Goal: Information Seeking & Learning: Learn about a topic

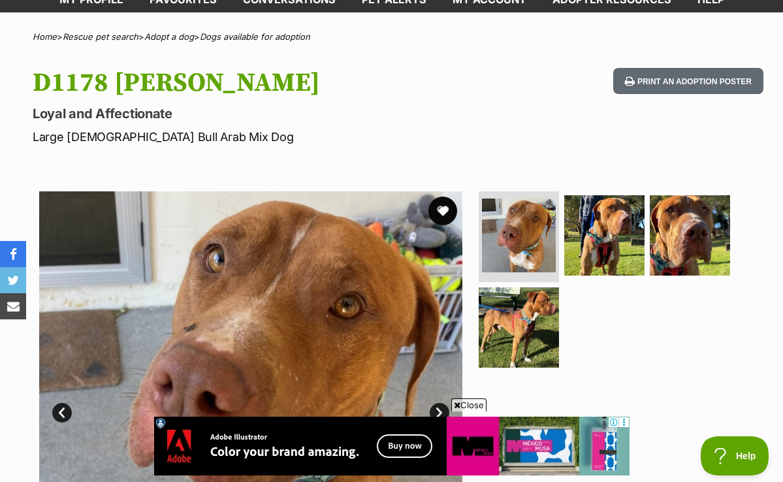
click at [444, 205] on button "favourite" at bounding box center [443, 211] width 29 height 29
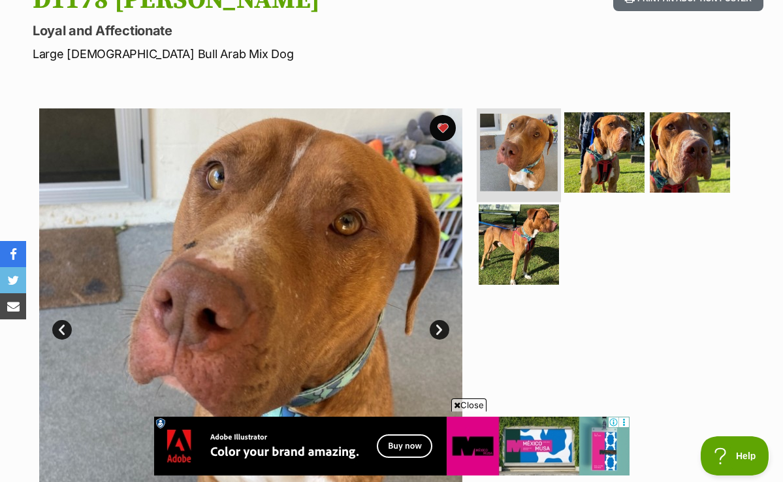
scroll to position [171, 0]
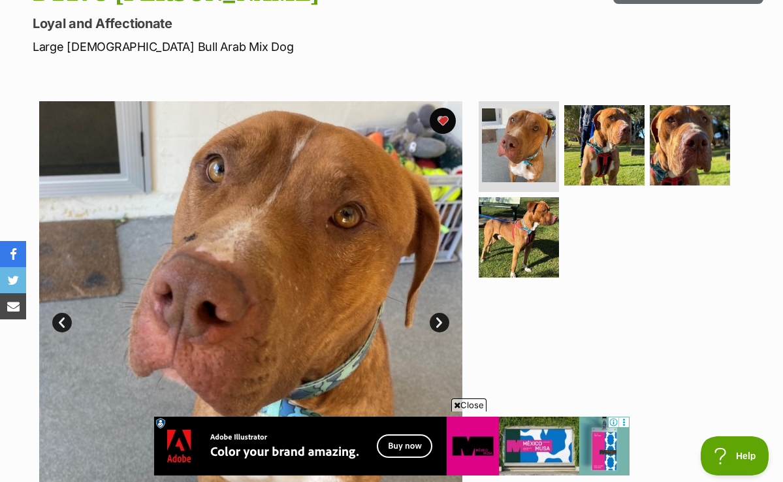
click at [440, 319] on link "Next" at bounding box center [440, 323] width 20 height 20
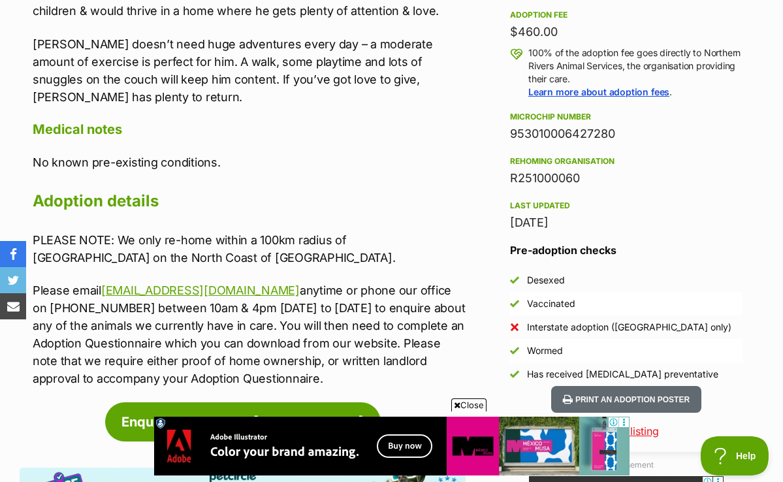
scroll to position [954, 0]
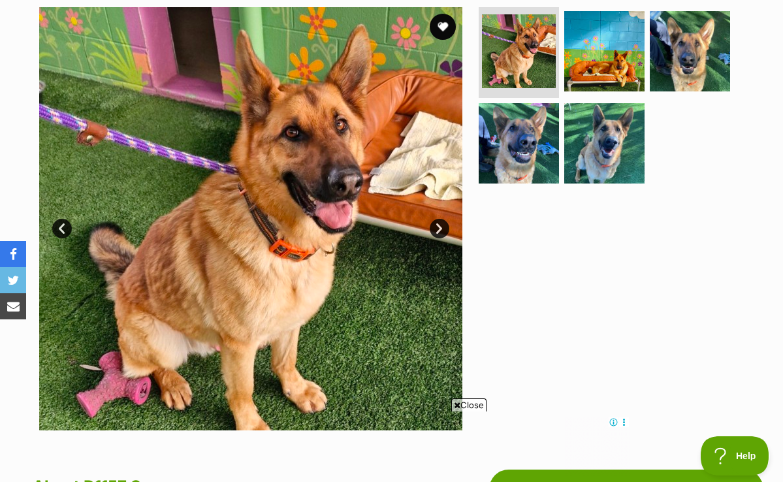
scroll to position [246, 0]
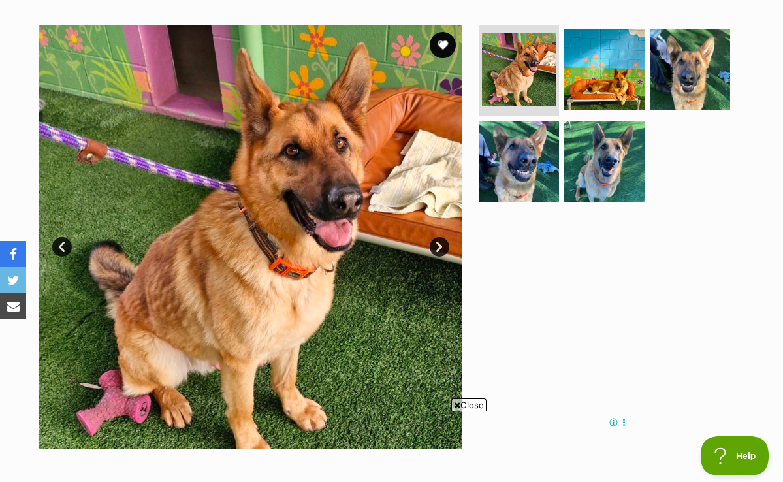
click at [439, 244] on link "Next" at bounding box center [440, 247] width 20 height 20
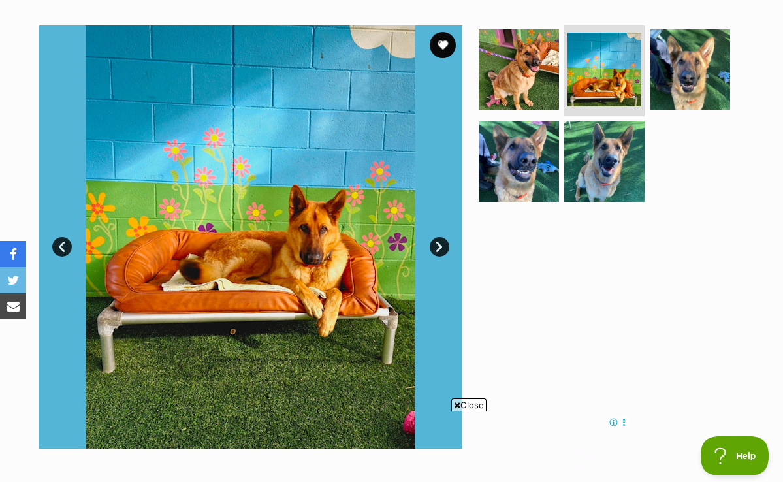
click at [439, 244] on link "Next" at bounding box center [440, 247] width 20 height 20
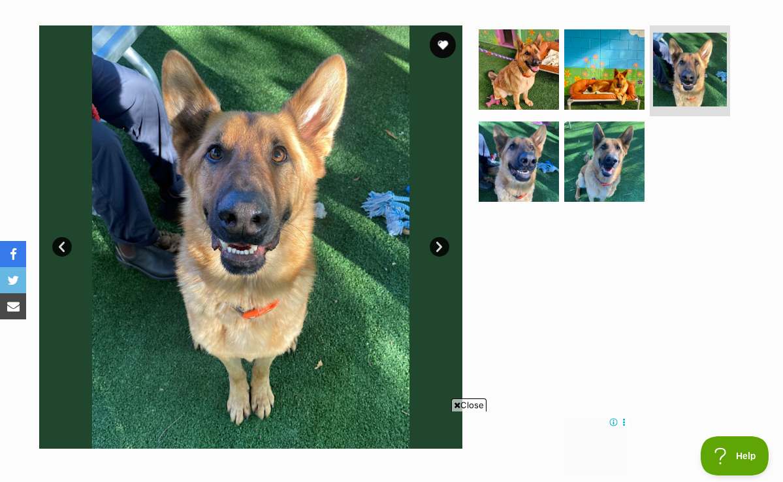
click at [439, 244] on link "Next" at bounding box center [440, 247] width 20 height 20
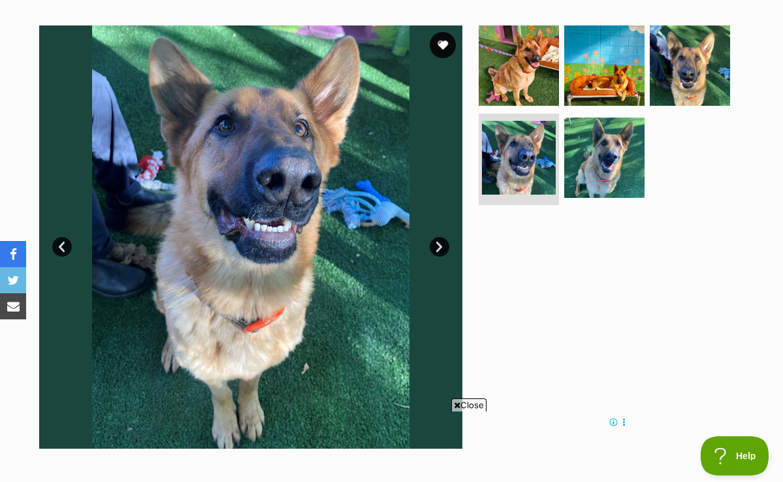
click at [439, 244] on link "Next" at bounding box center [440, 247] width 20 height 20
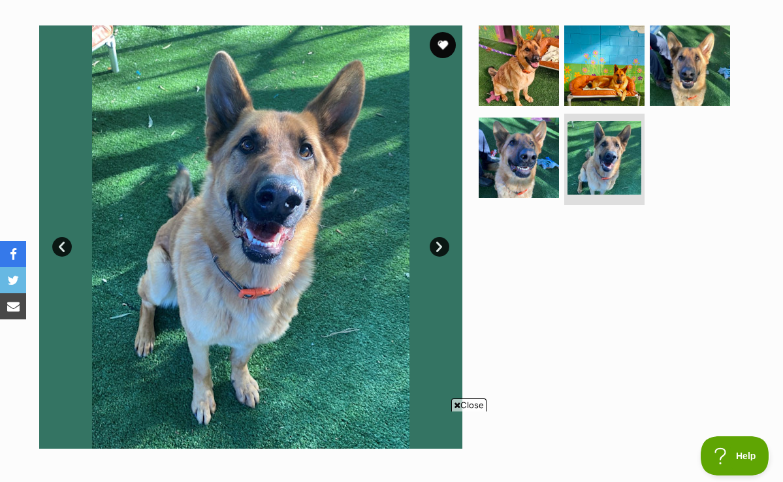
scroll to position [0, 0]
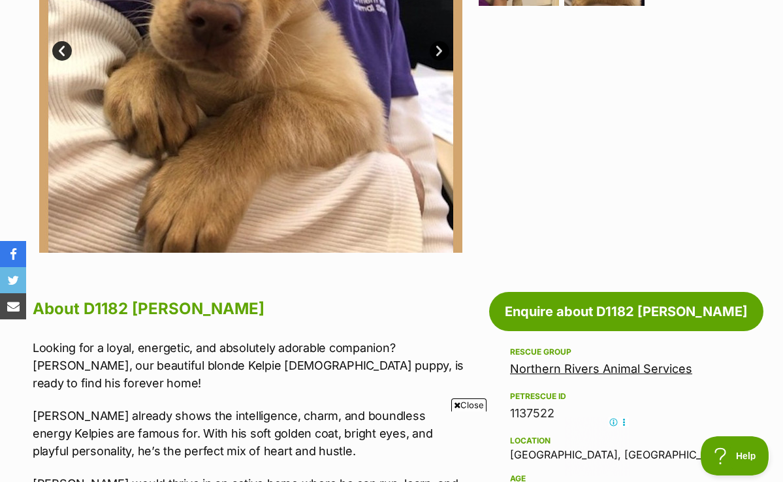
scroll to position [252, 0]
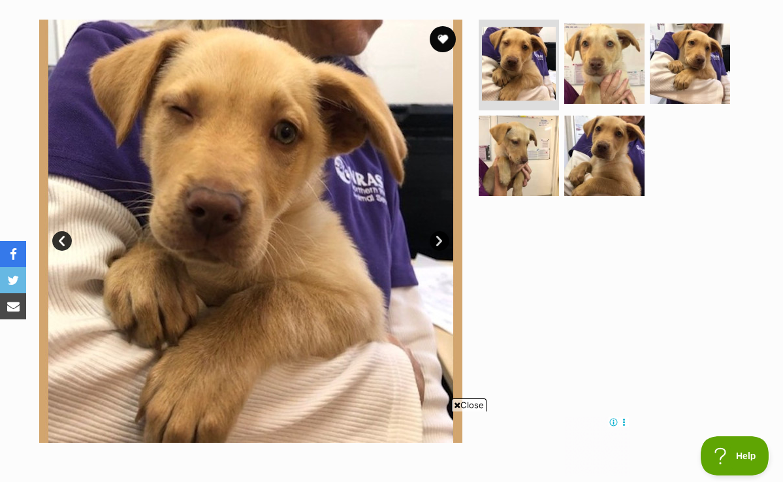
click at [438, 236] on link "Next" at bounding box center [440, 241] width 20 height 20
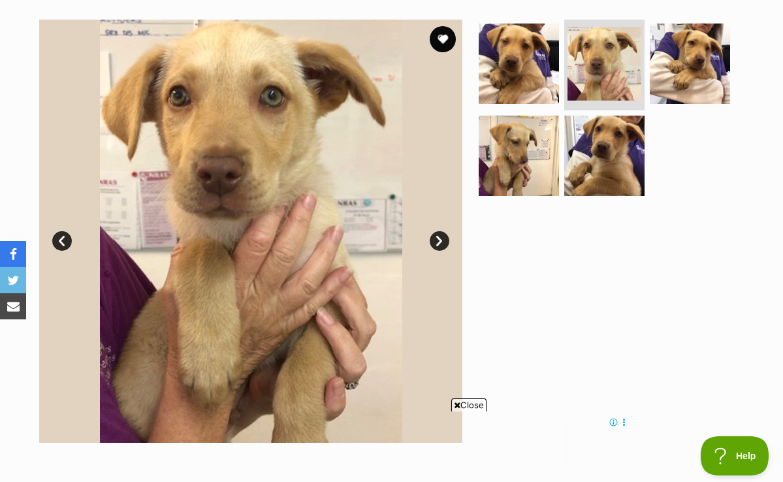
click at [438, 236] on link "Next" at bounding box center [440, 241] width 20 height 20
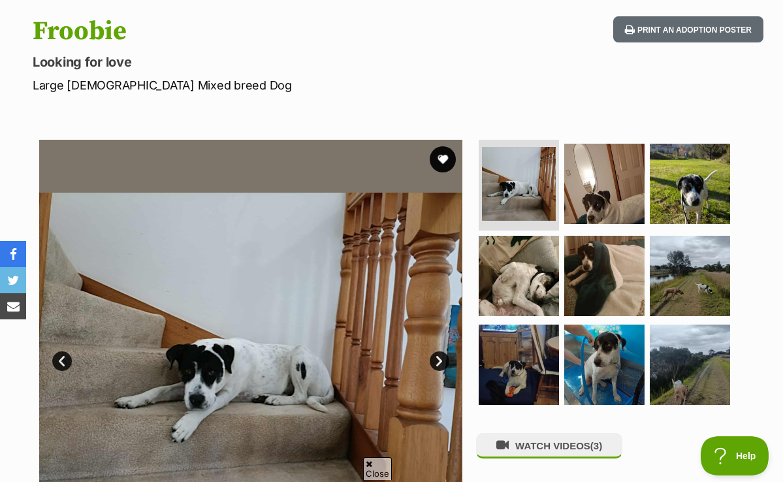
scroll to position [140, 0]
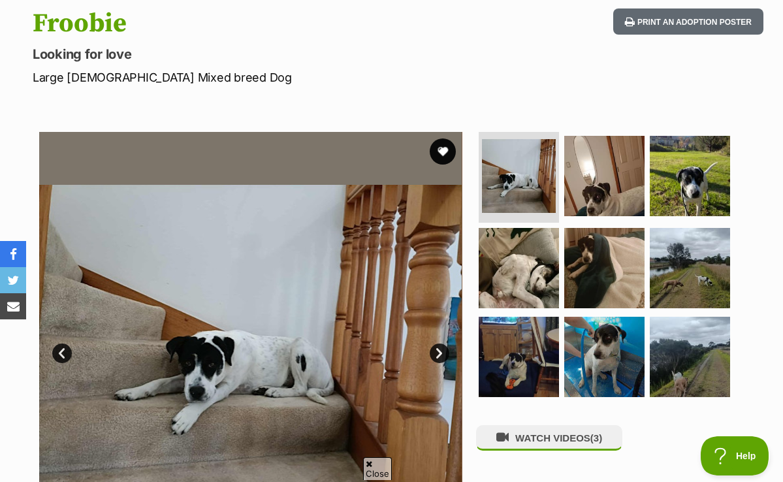
click at [440, 347] on link "Next" at bounding box center [440, 354] width 20 height 20
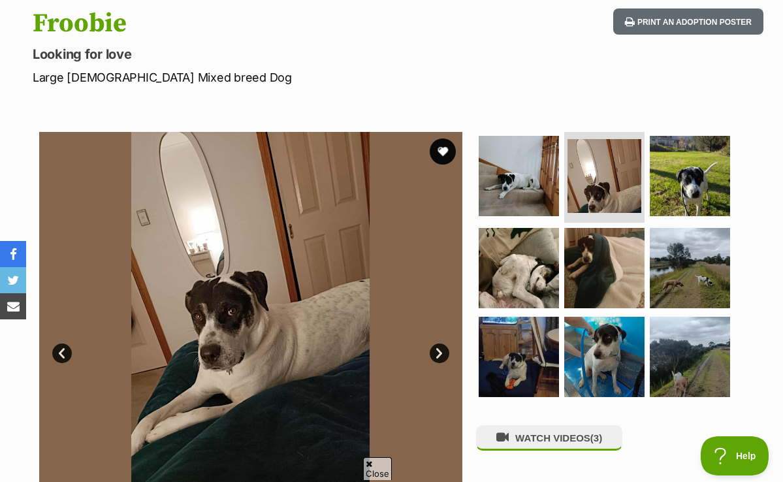
scroll to position [0, 0]
click at [440, 347] on link "Next" at bounding box center [440, 354] width 20 height 20
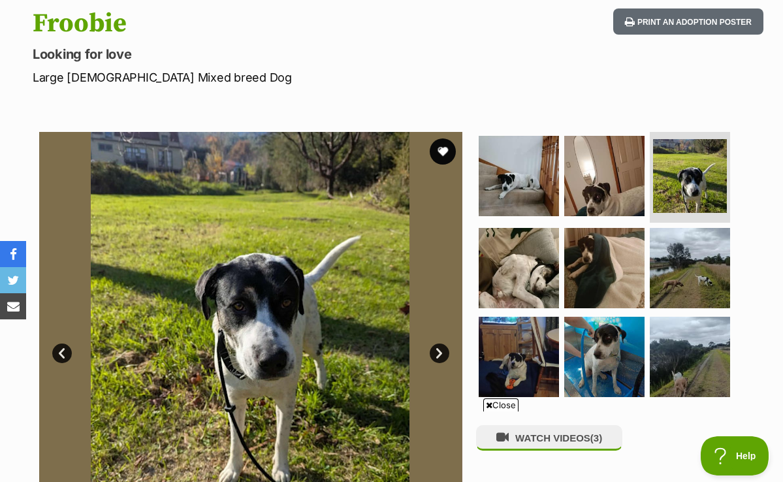
click at [440, 347] on link "Next" at bounding box center [440, 354] width 20 height 20
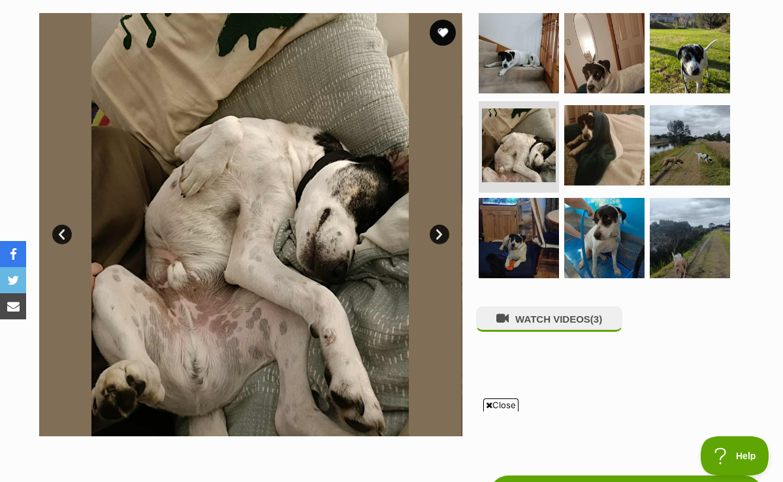
scroll to position [259, 0]
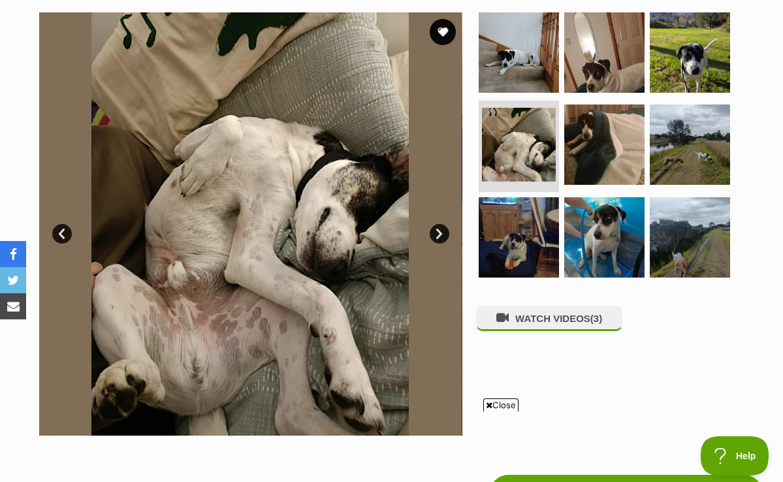
click at [438, 233] on link "Next" at bounding box center [440, 234] width 20 height 20
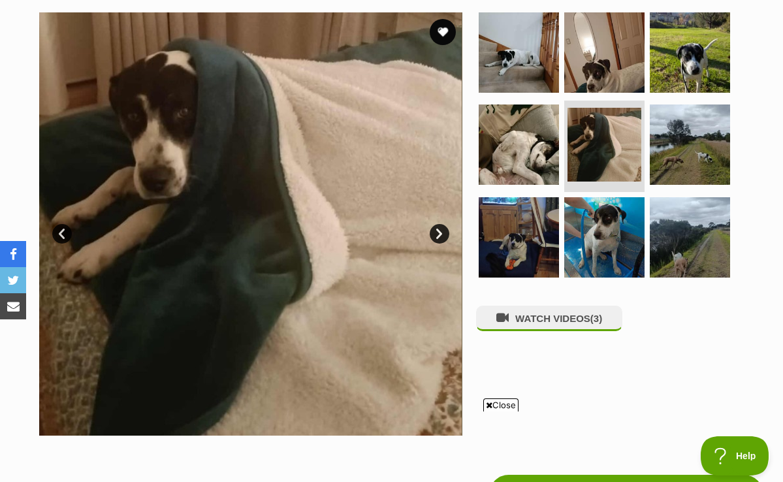
click at [438, 233] on link "Next" at bounding box center [440, 234] width 20 height 20
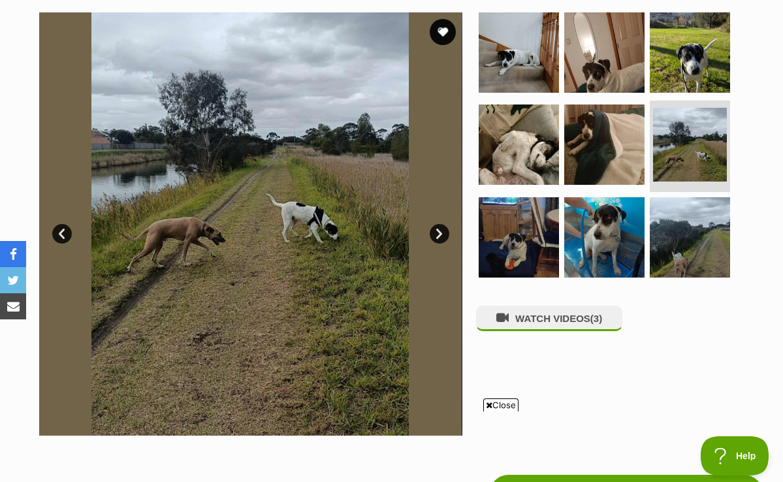
click at [438, 233] on link "Next" at bounding box center [440, 234] width 20 height 20
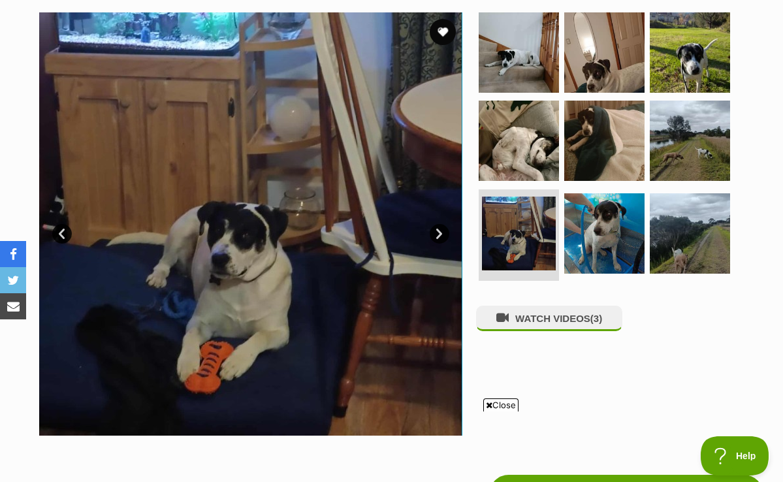
click at [438, 233] on link "Next" at bounding box center [440, 234] width 20 height 20
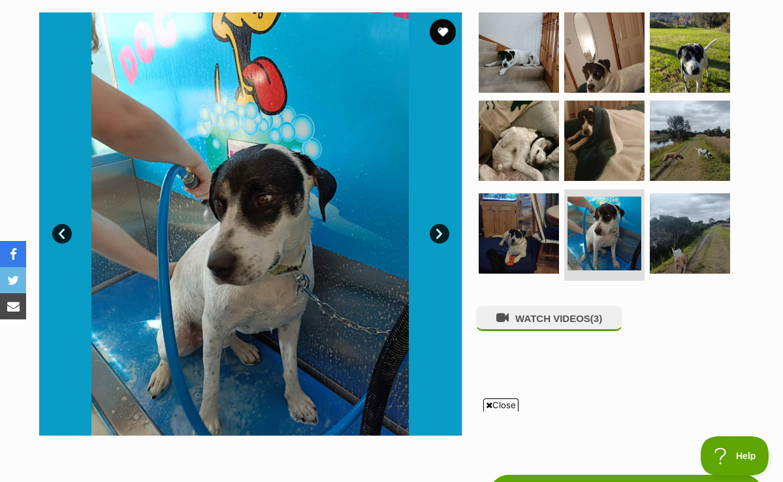
click at [438, 233] on link "Next" at bounding box center [440, 234] width 20 height 20
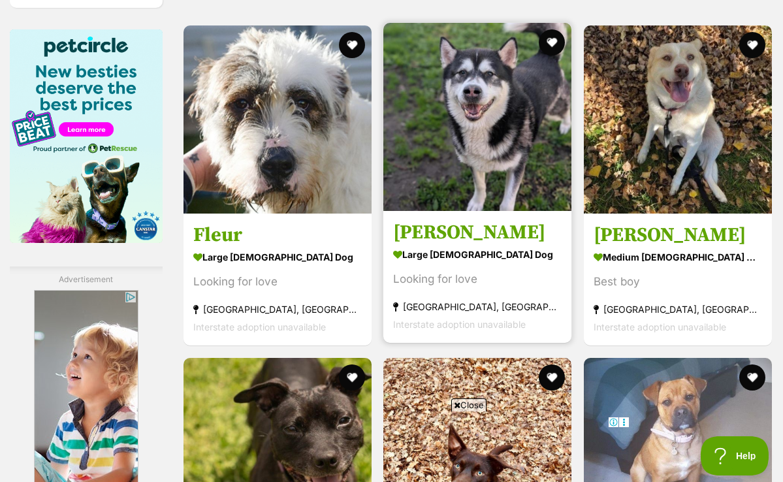
scroll to position [2133, 0]
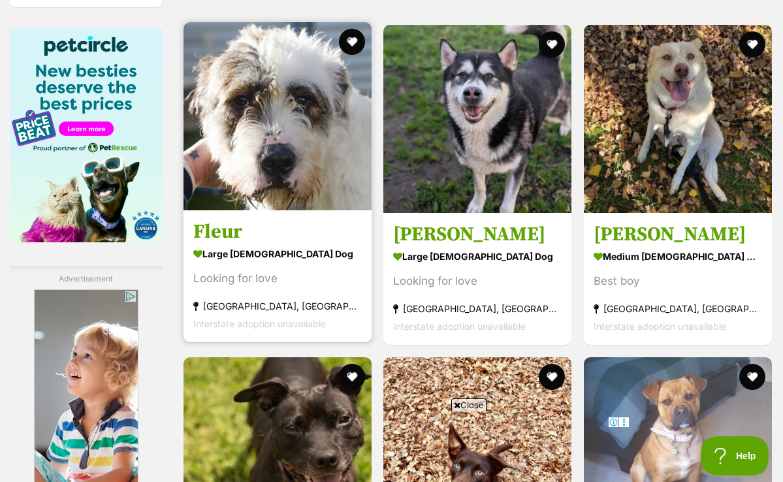
click at [231, 187] on img at bounding box center [278, 116] width 188 height 188
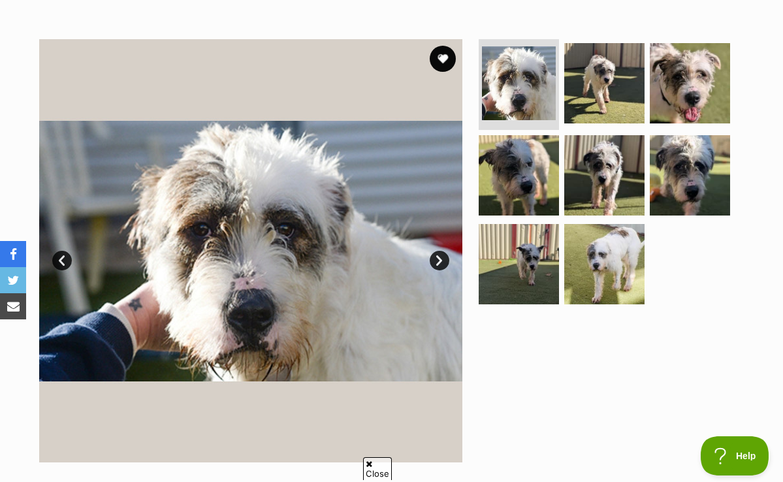
scroll to position [248, 0]
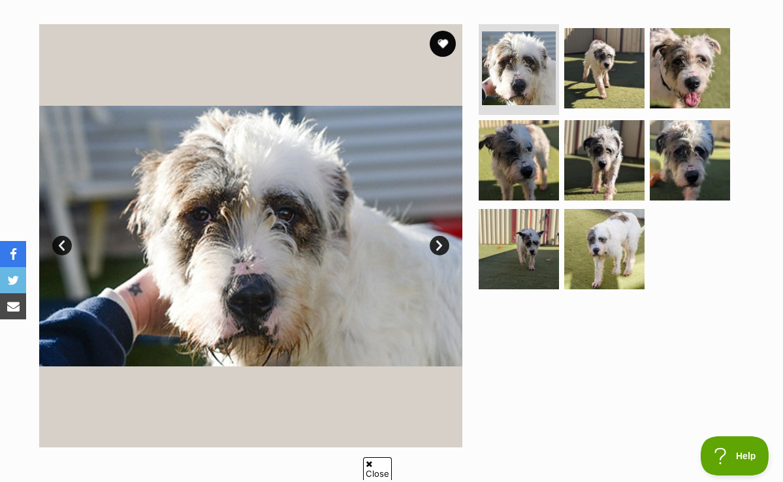
click at [434, 245] on link "Next" at bounding box center [440, 246] width 20 height 20
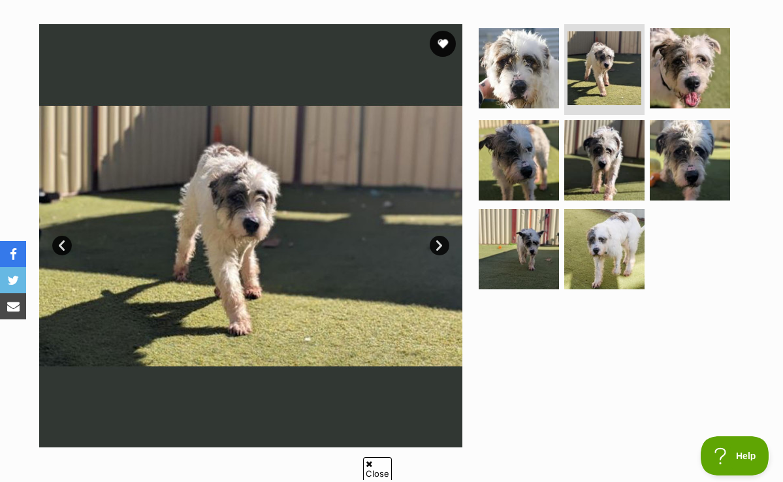
scroll to position [0, 0]
click at [434, 245] on link "Next" at bounding box center [440, 246] width 20 height 20
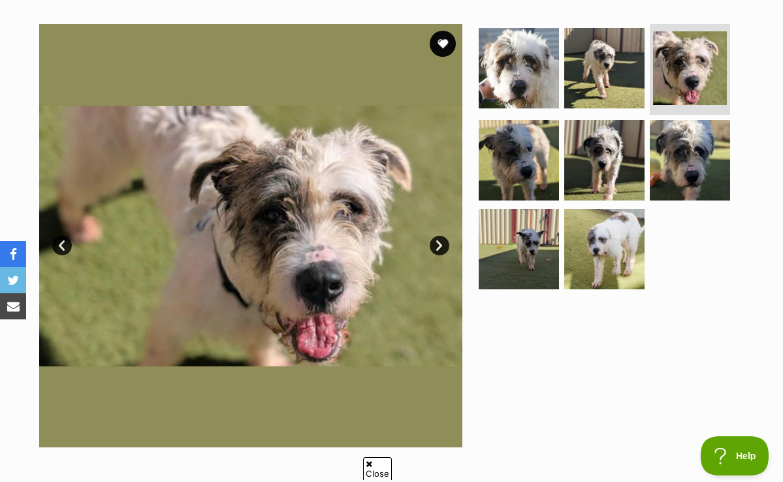
click at [434, 245] on link "Next" at bounding box center [440, 246] width 20 height 20
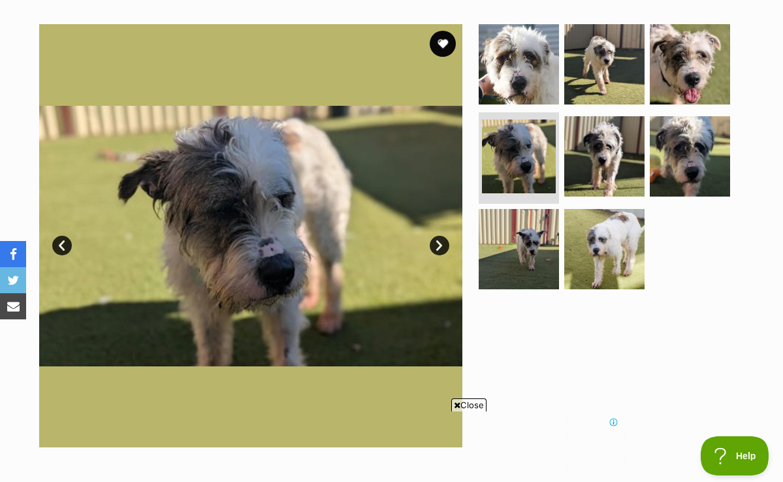
click at [434, 245] on link "Next" at bounding box center [440, 246] width 20 height 20
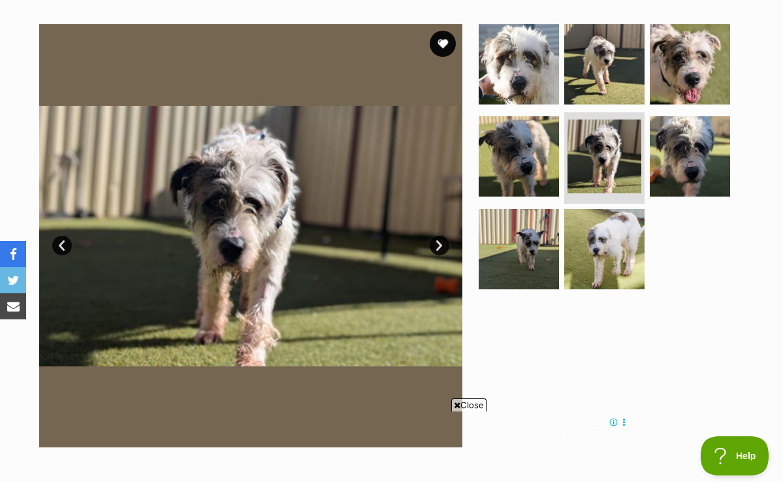
click at [434, 245] on link "Next" at bounding box center [440, 246] width 20 height 20
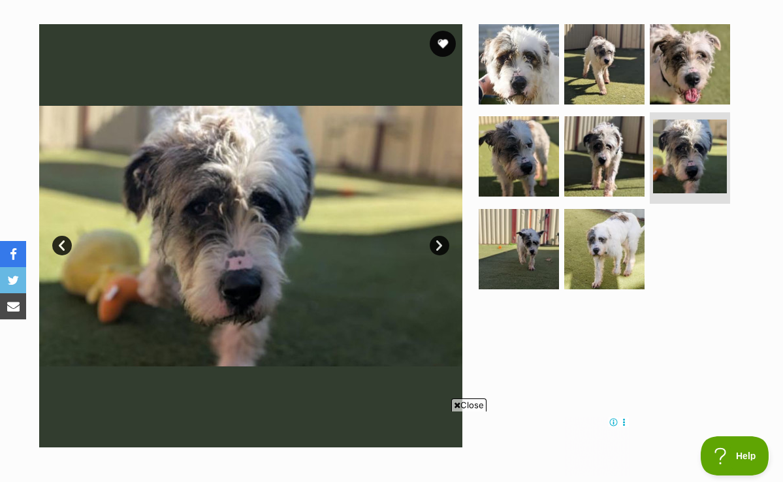
click at [434, 245] on link "Next" at bounding box center [440, 246] width 20 height 20
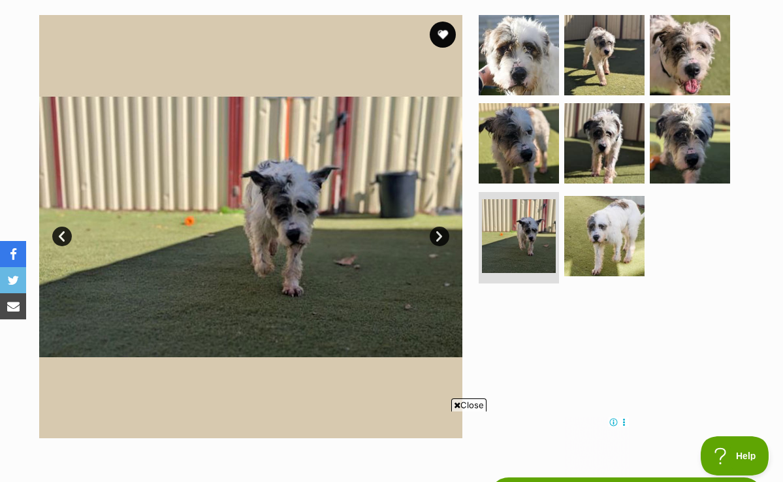
scroll to position [256, 0]
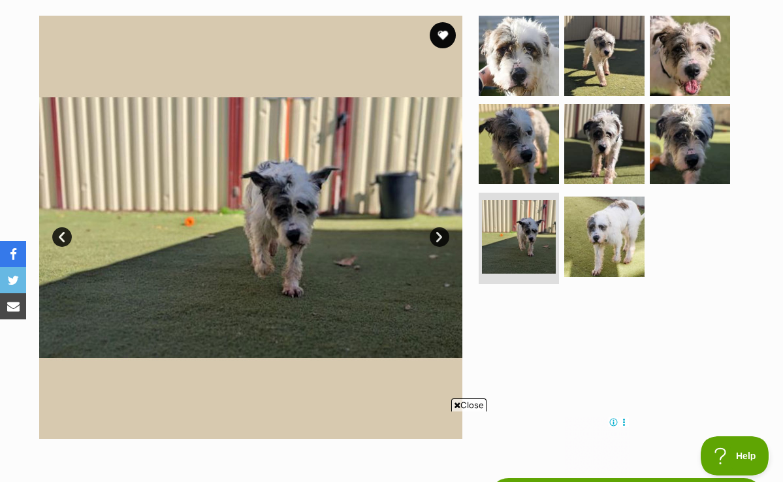
click at [436, 232] on link "Next" at bounding box center [440, 237] width 20 height 20
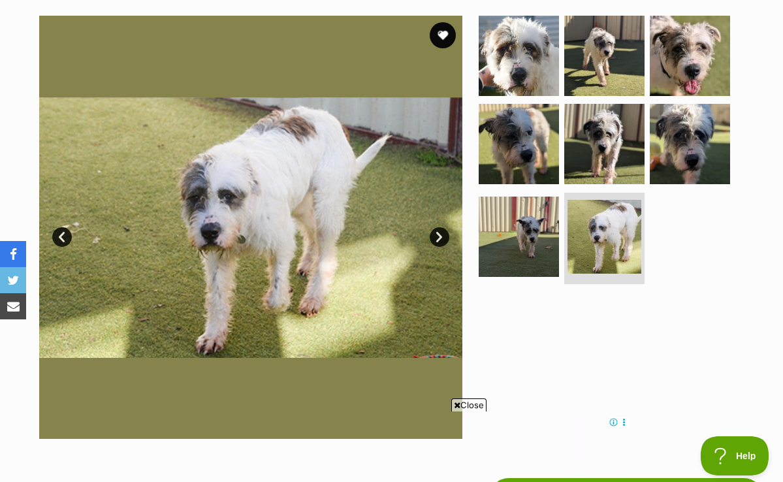
click at [436, 232] on link "Next" at bounding box center [440, 237] width 20 height 20
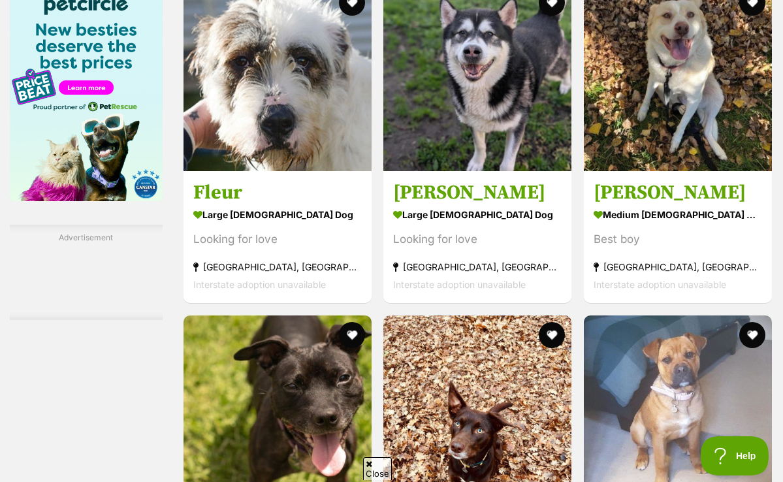
scroll to position [2184, 0]
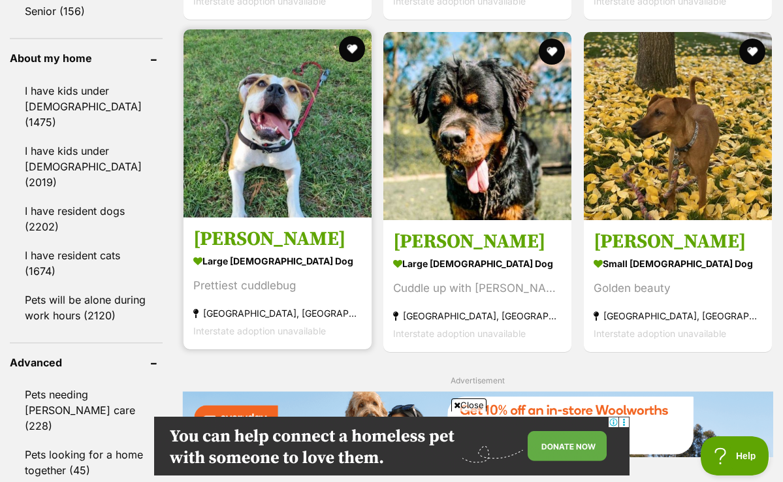
click at [229, 116] on img at bounding box center [278, 123] width 188 height 188
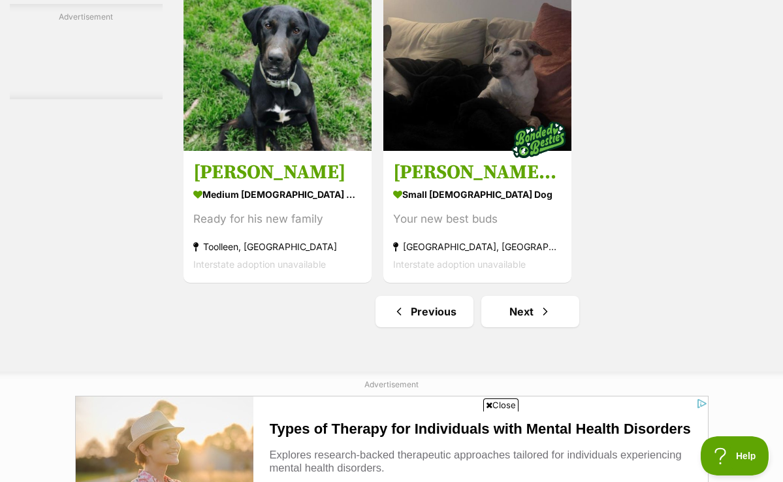
scroll to position [2864, 0]
click at [514, 327] on link "Next" at bounding box center [530, 310] width 98 height 31
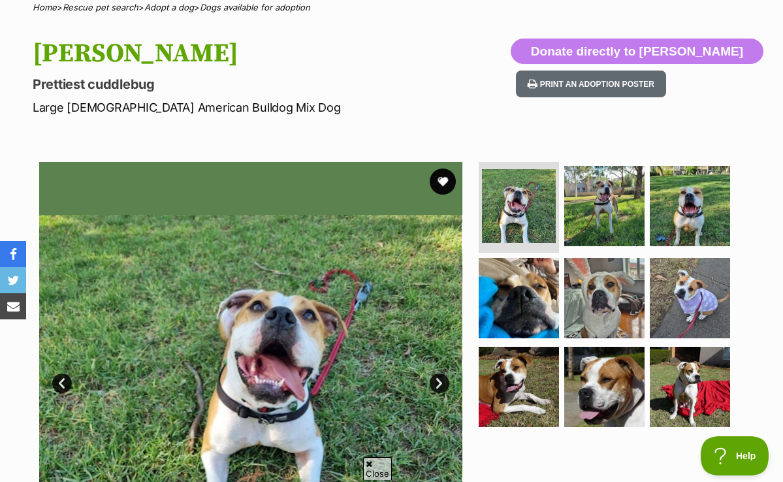
click at [442, 380] on link "Next" at bounding box center [440, 384] width 20 height 20
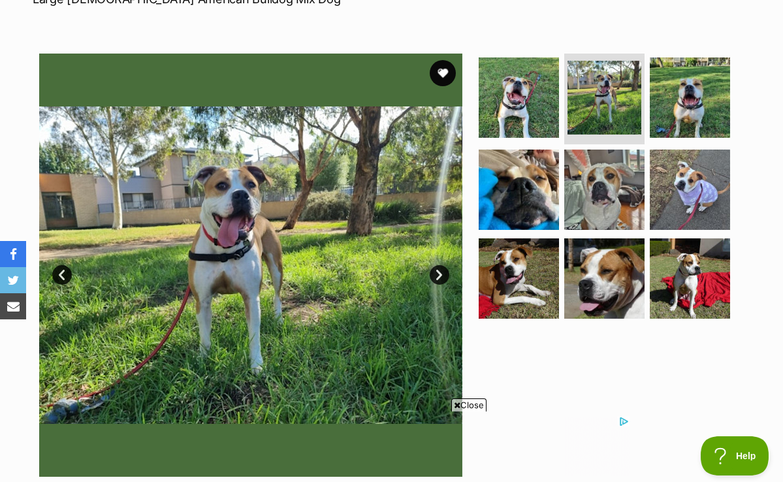
scroll to position [214, 0]
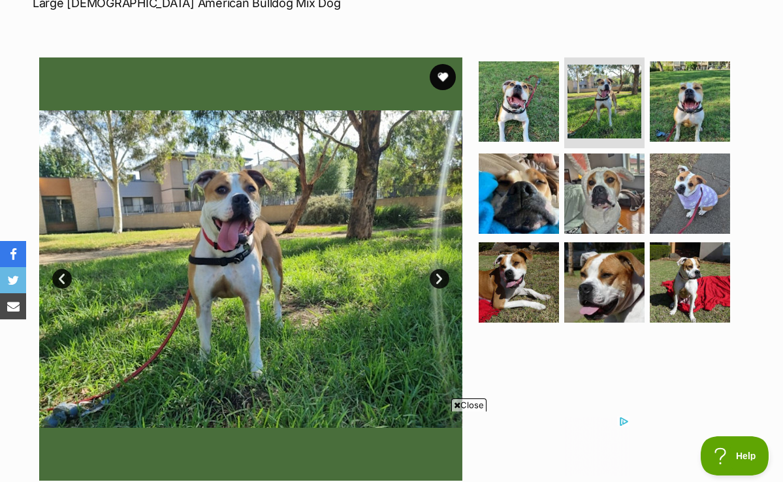
click at [439, 273] on link "Next" at bounding box center [440, 279] width 20 height 20
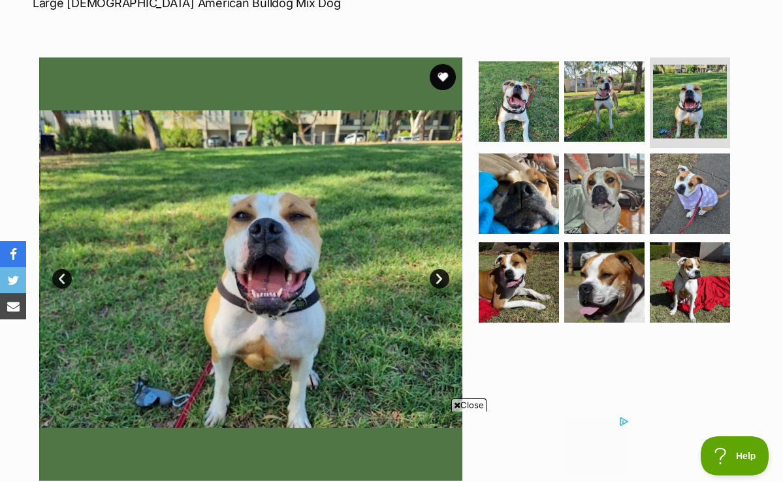
scroll to position [0, 0]
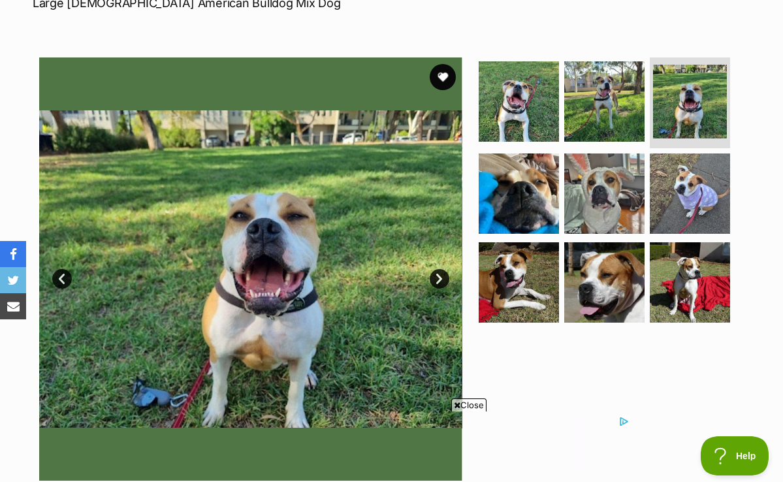
click at [439, 274] on link "Next" at bounding box center [440, 279] width 20 height 20
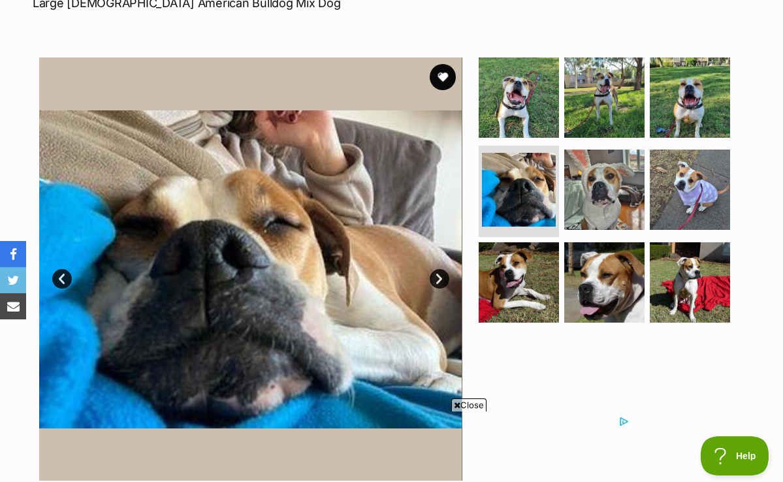
click at [439, 274] on link "Next" at bounding box center [440, 279] width 20 height 20
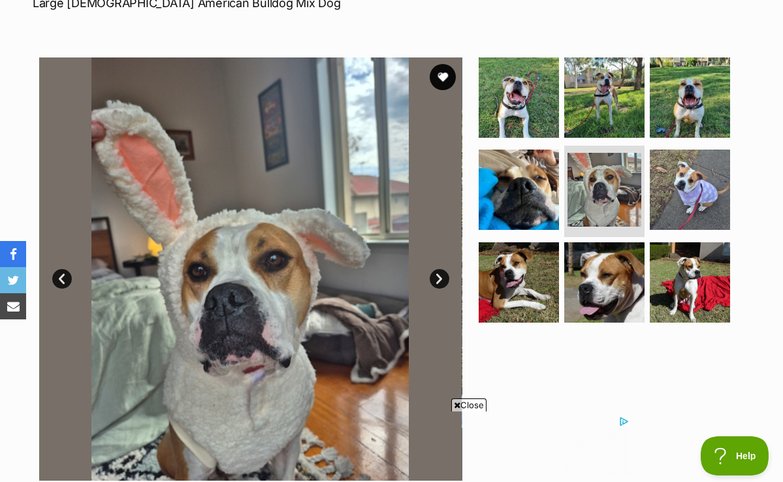
click at [439, 274] on link "Next" at bounding box center [440, 279] width 20 height 20
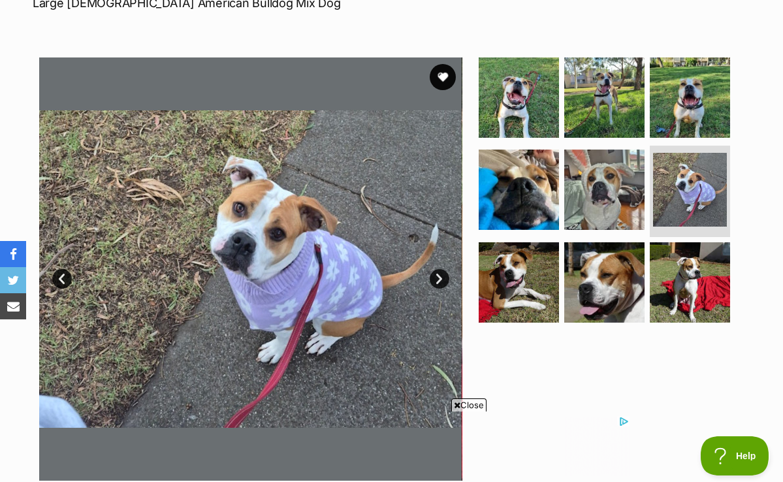
click at [439, 274] on link "Next" at bounding box center [440, 279] width 20 height 20
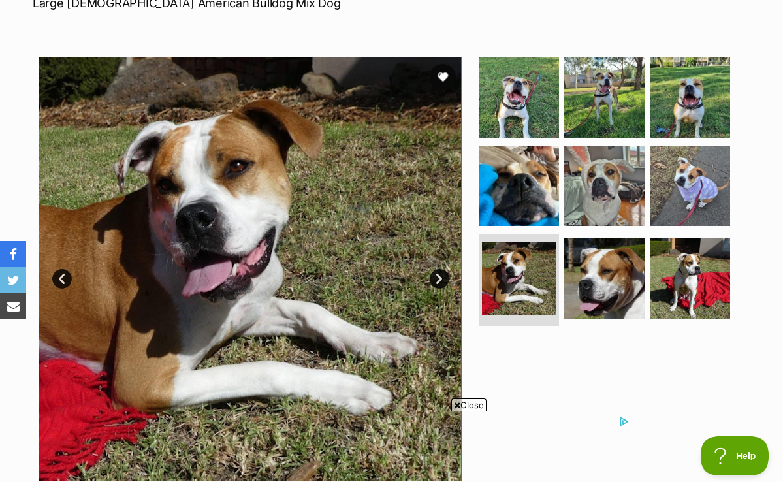
click at [439, 274] on link "Next" at bounding box center [440, 279] width 20 height 20
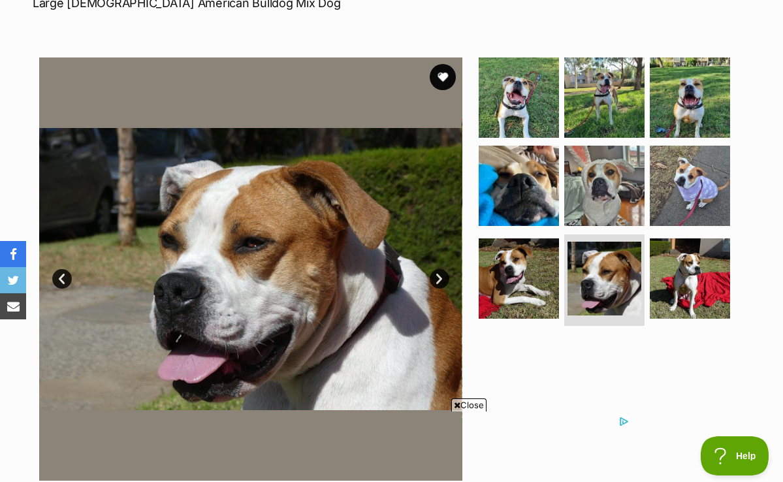
click at [439, 274] on link "Next" at bounding box center [440, 279] width 20 height 20
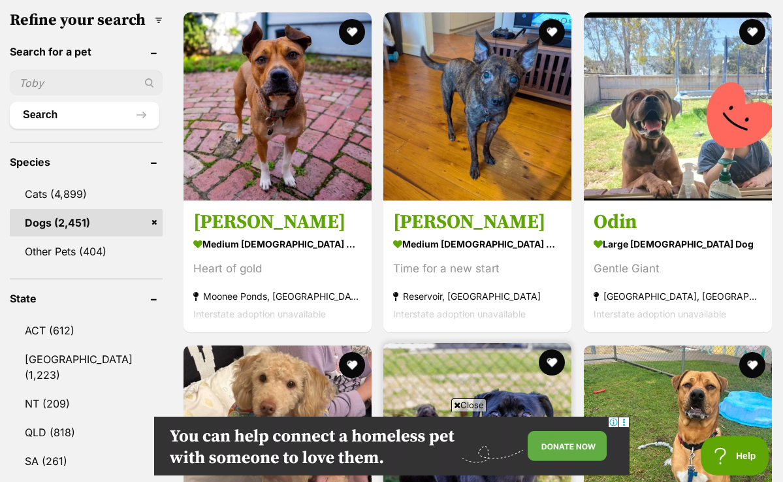
scroll to position [446, 0]
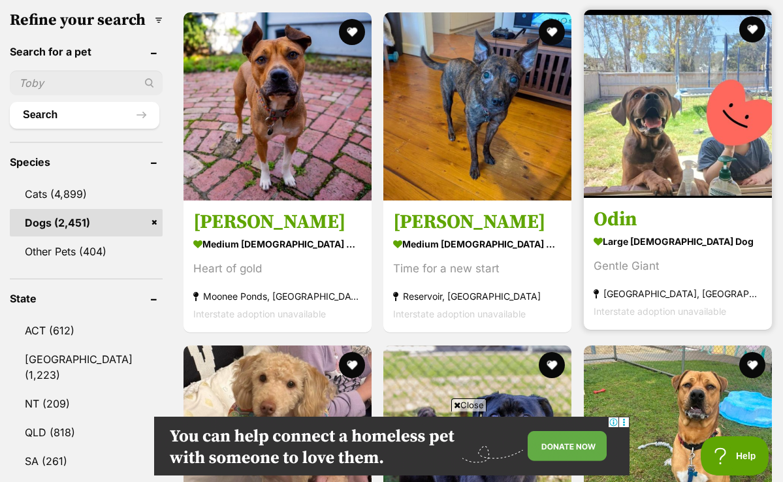
click at [634, 131] on img at bounding box center [678, 104] width 188 height 188
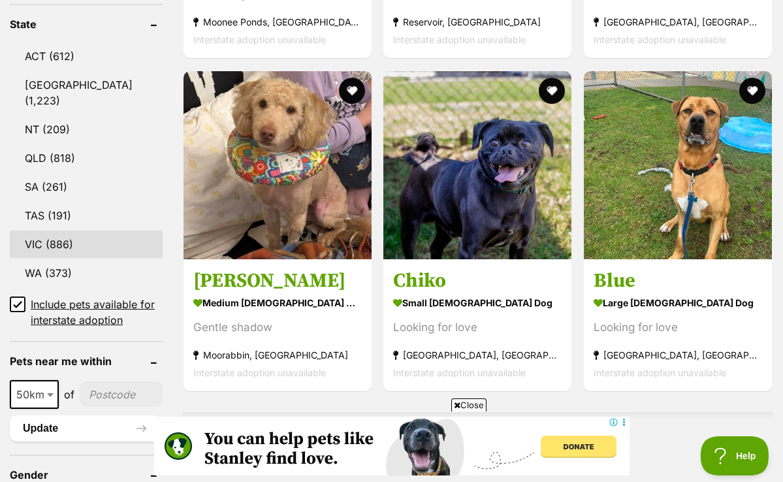
scroll to position [727, 0]
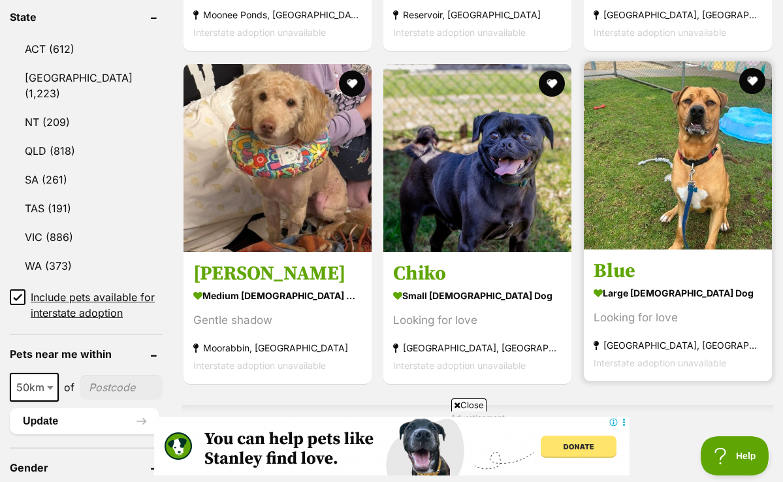
click at [702, 116] on img at bounding box center [678, 155] width 188 height 188
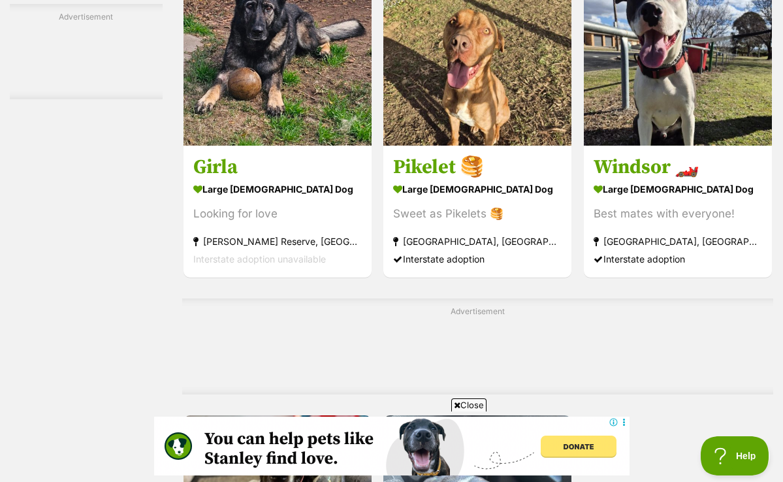
scroll to position [2407, 0]
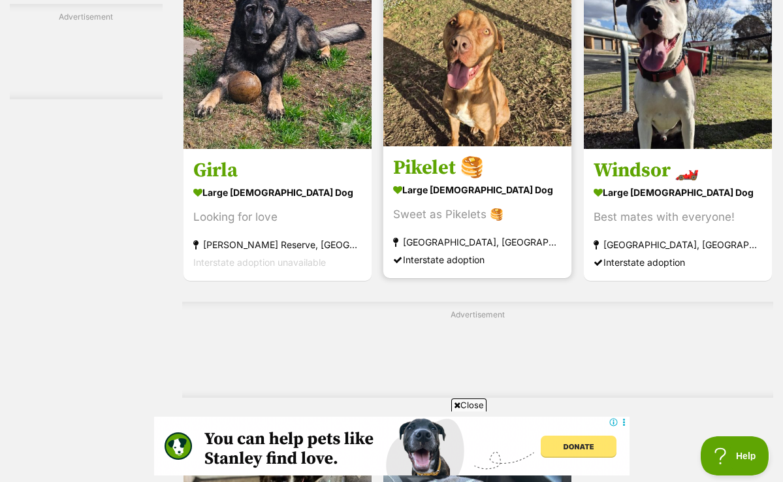
click at [457, 71] on img at bounding box center [477, 52] width 188 height 188
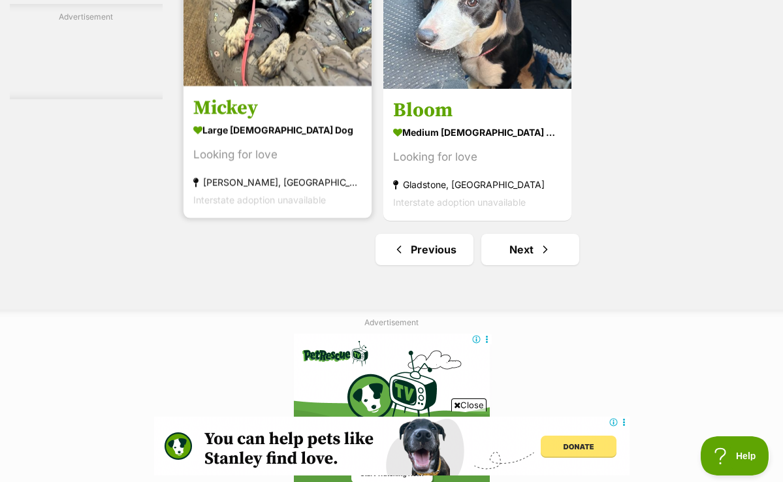
scroll to position [2933, 0]
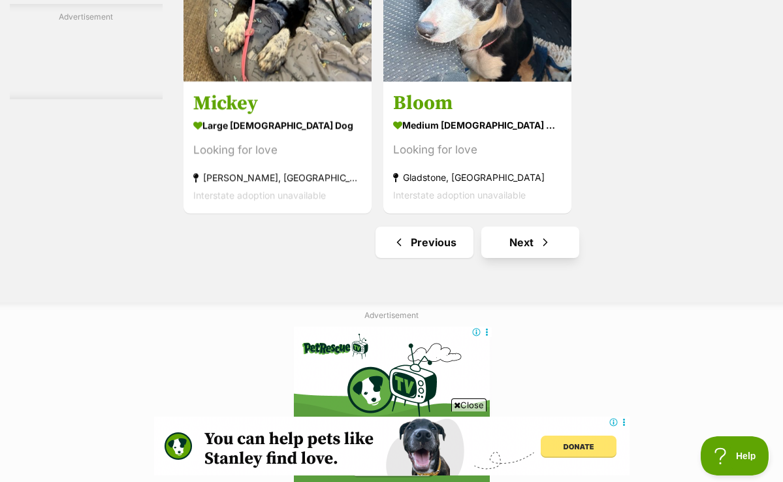
click at [487, 258] on link "Next" at bounding box center [530, 242] width 98 height 31
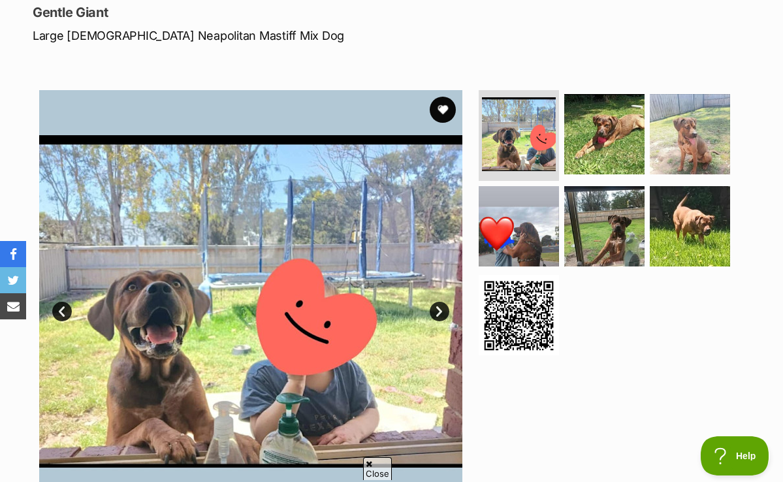
click at [440, 308] on link "Next" at bounding box center [440, 312] width 20 height 20
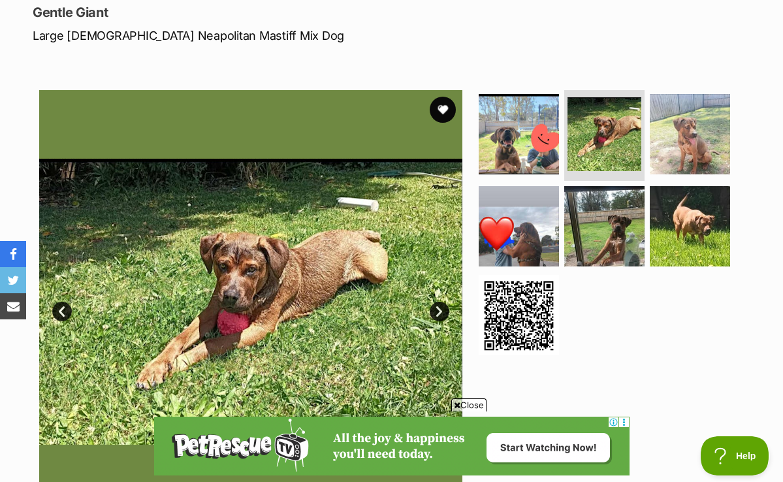
click at [440, 308] on link "Next" at bounding box center [440, 312] width 20 height 20
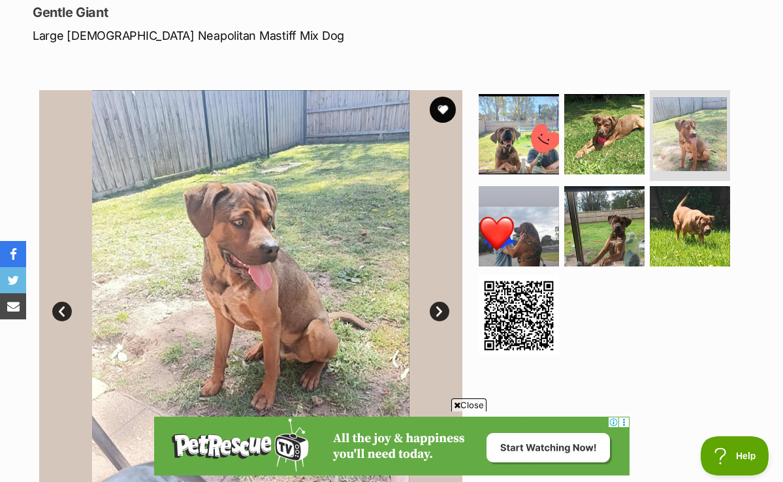
click at [440, 308] on link "Next" at bounding box center [440, 312] width 20 height 20
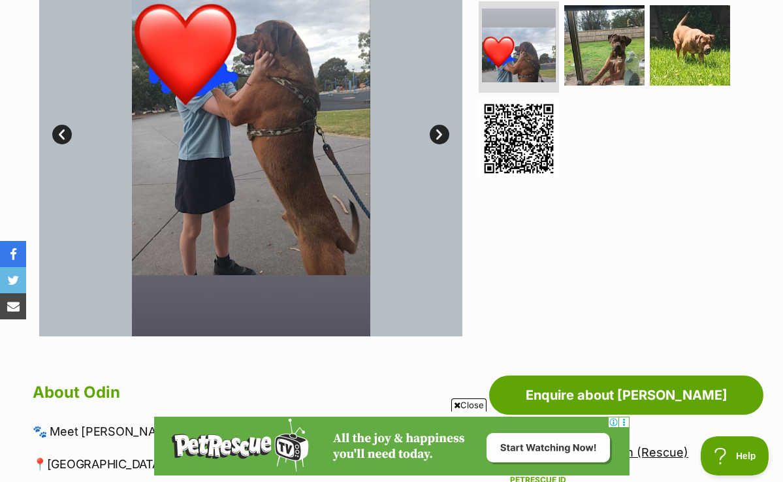
scroll to position [351, 0]
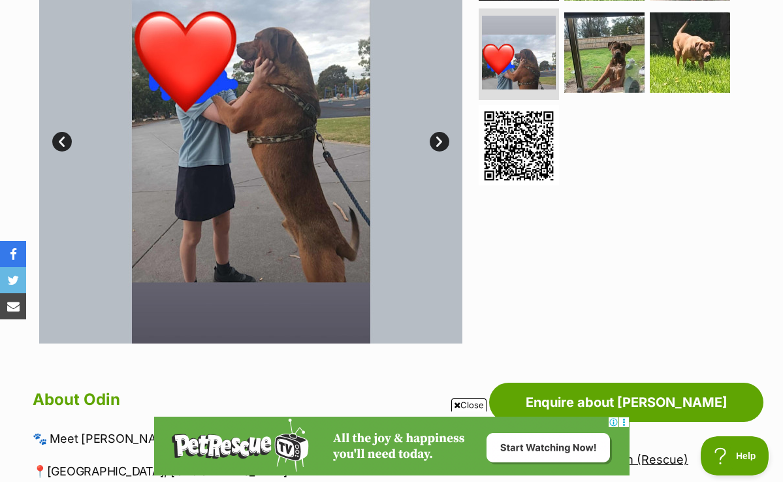
click at [436, 142] on link "Next" at bounding box center [440, 142] width 20 height 20
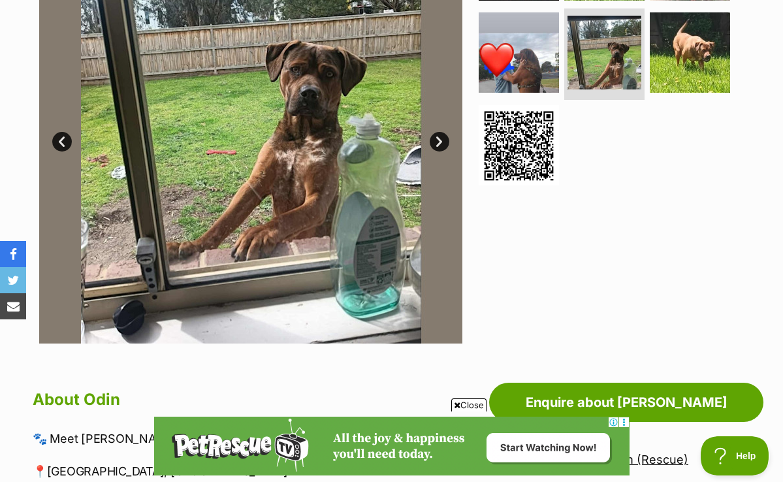
click at [436, 142] on link "Next" at bounding box center [440, 142] width 20 height 20
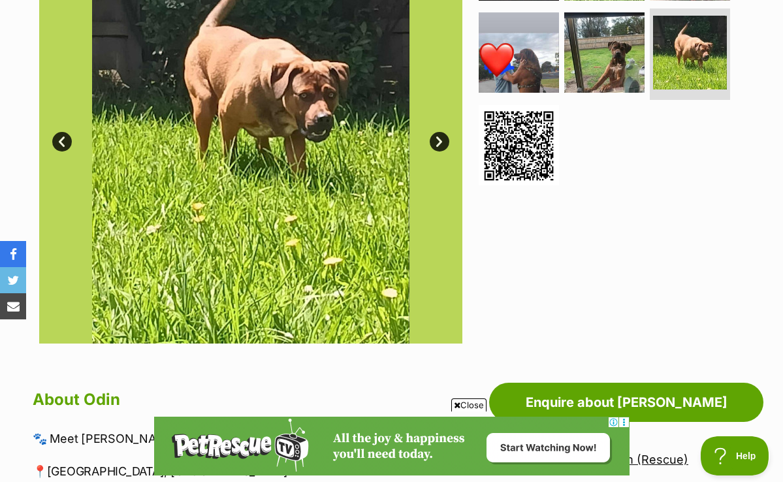
click at [436, 142] on link "Next" at bounding box center [440, 142] width 20 height 20
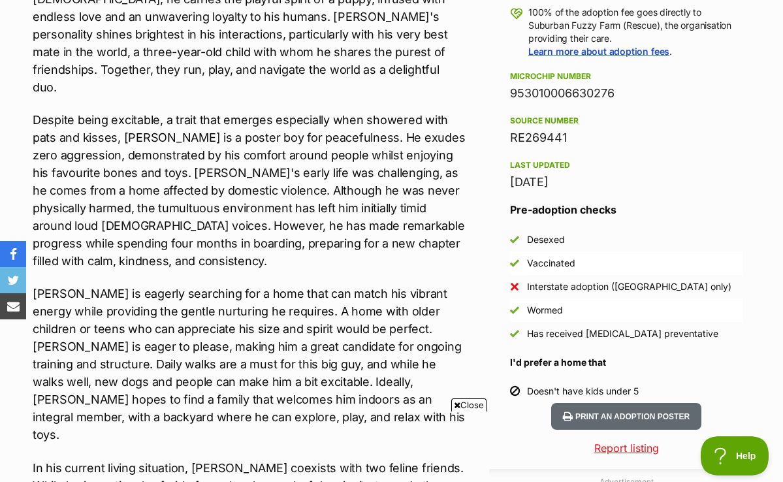
scroll to position [0, 0]
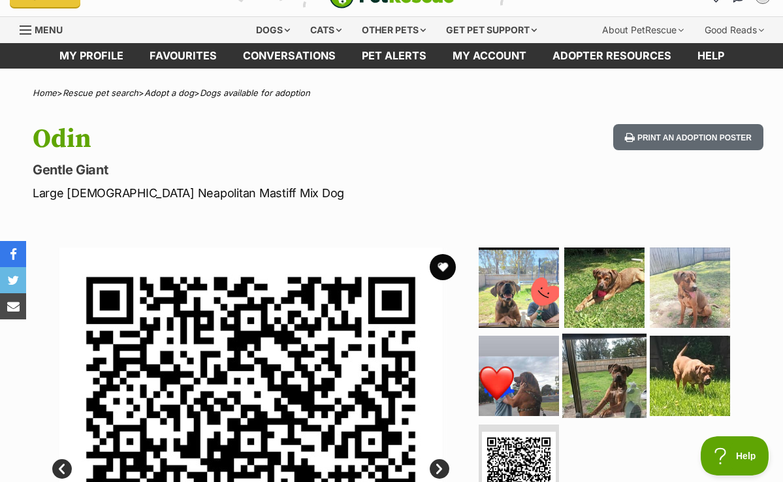
click at [615, 383] on img at bounding box center [604, 376] width 84 height 84
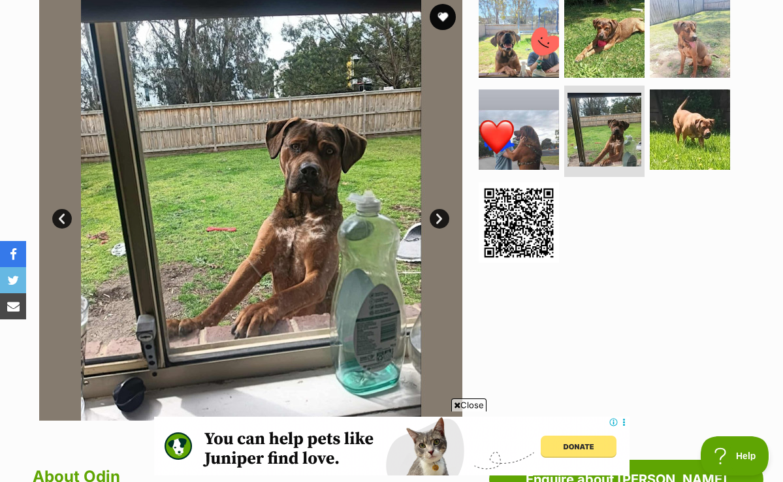
click at [439, 212] on link "Next" at bounding box center [440, 219] width 20 height 20
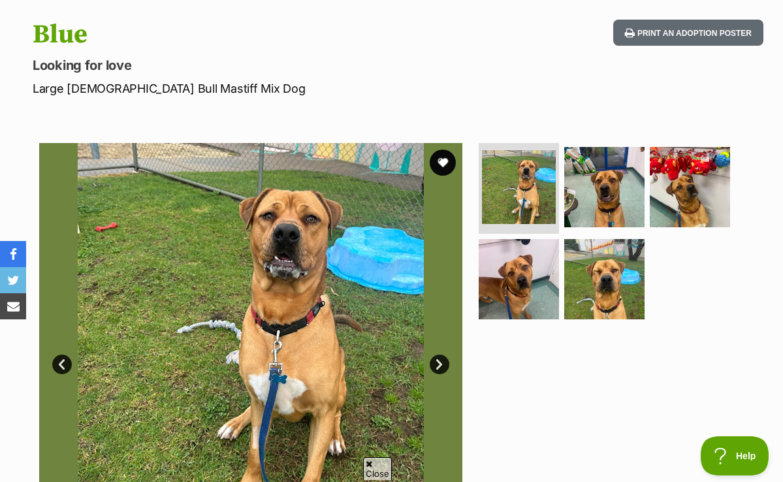
scroll to position [134, 0]
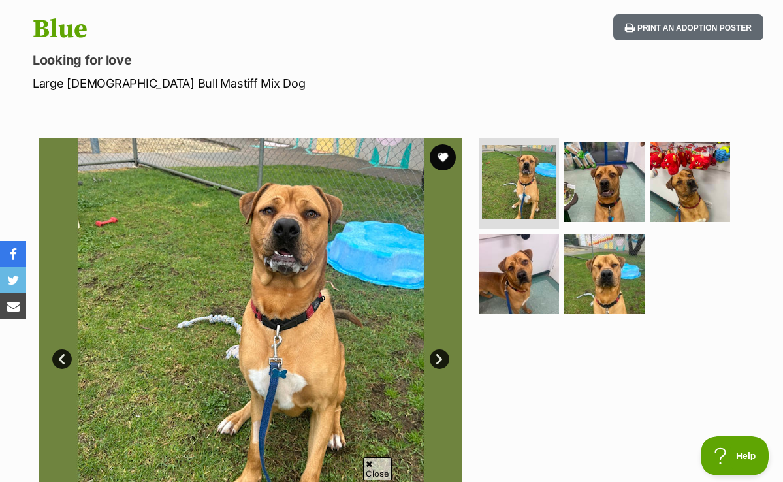
click at [440, 356] on link "Next" at bounding box center [440, 360] width 20 height 20
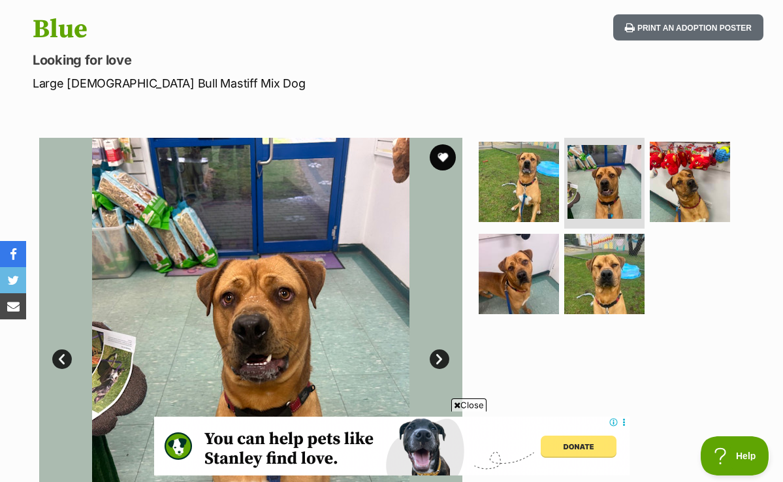
scroll to position [0, 0]
click at [440, 356] on link "Next" at bounding box center [440, 360] width 20 height 20
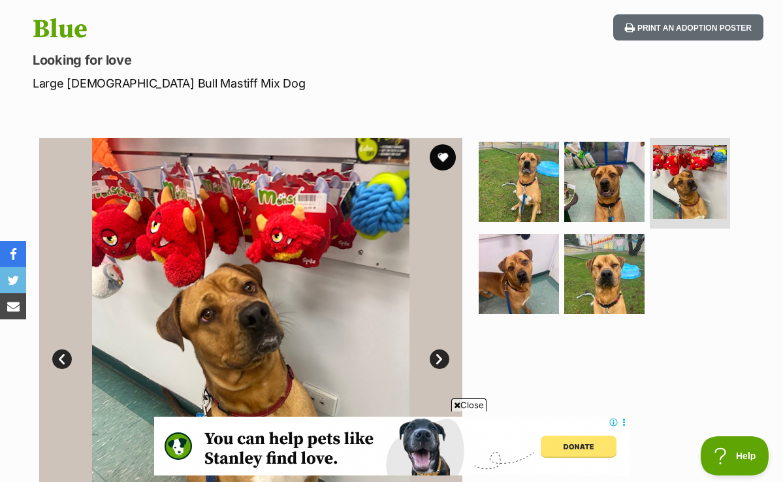
click at [440, 356] on link "Next" at bounding box center [440, 360] width 20 height 20
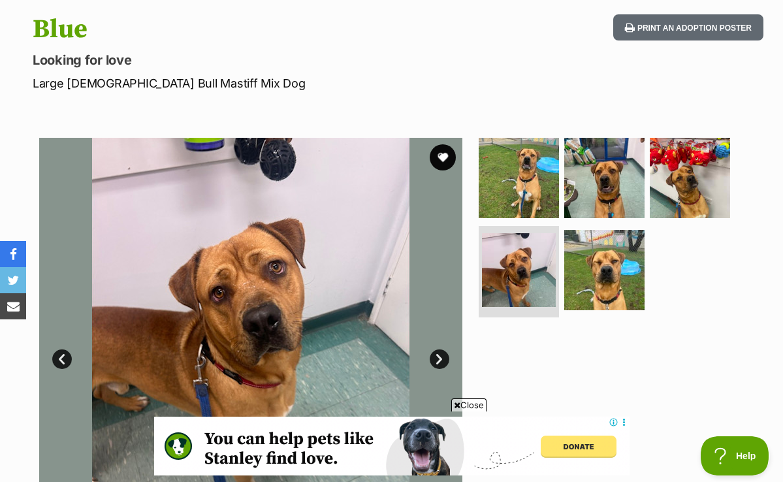
click at [440, 356] on link "Next" at bounding box center [440, 360] width 20 height 20
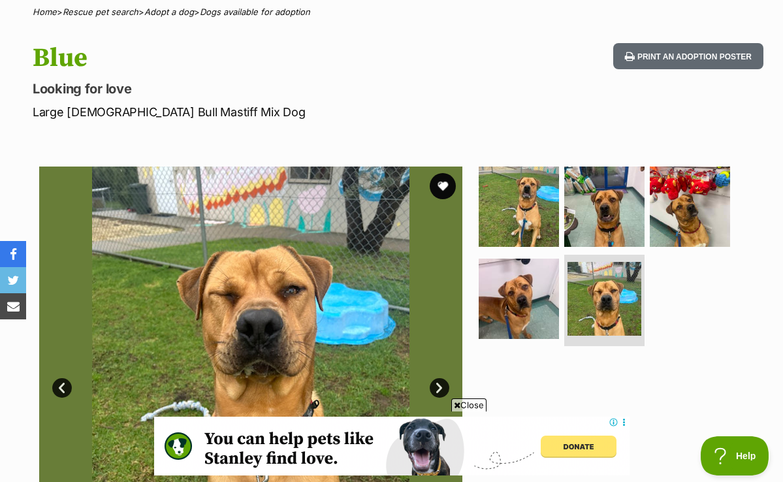
scroll to position [95, 0]
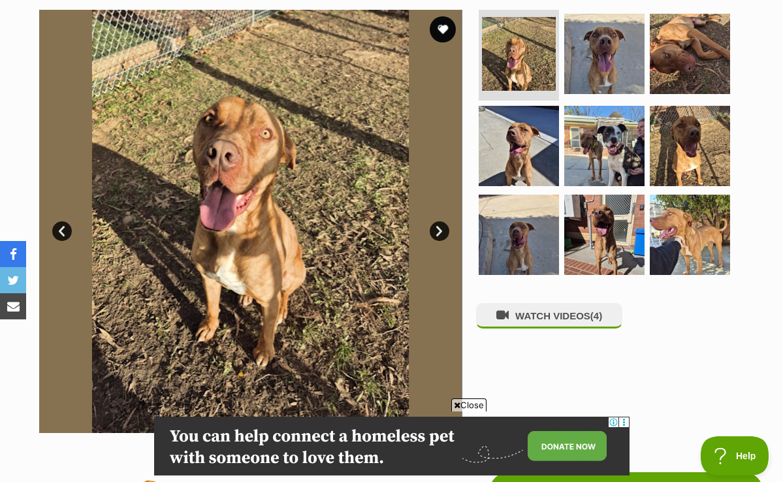
click at [436, 229] on link "Next" at bounding box center [440, 231] width 20 height 20
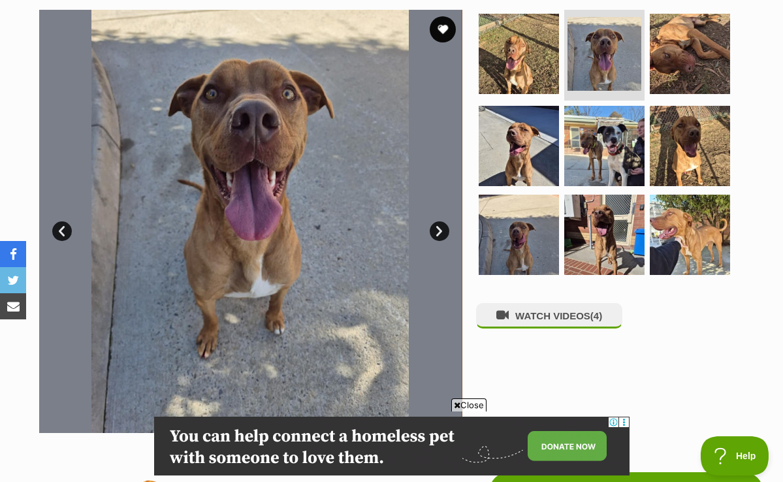
click at [436, 229] on link "Next" at bounding box center [440, 231] width 20 height 20
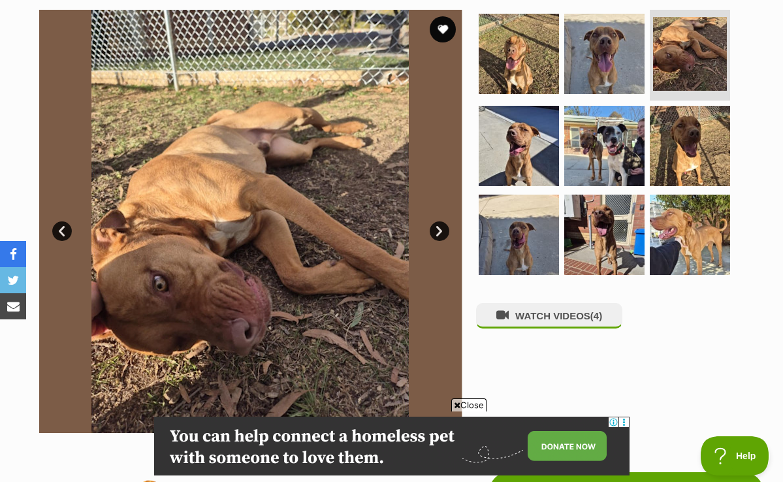
click at [436, 229] on link "Next" at bounding box center [440, 231] width 20 height 20
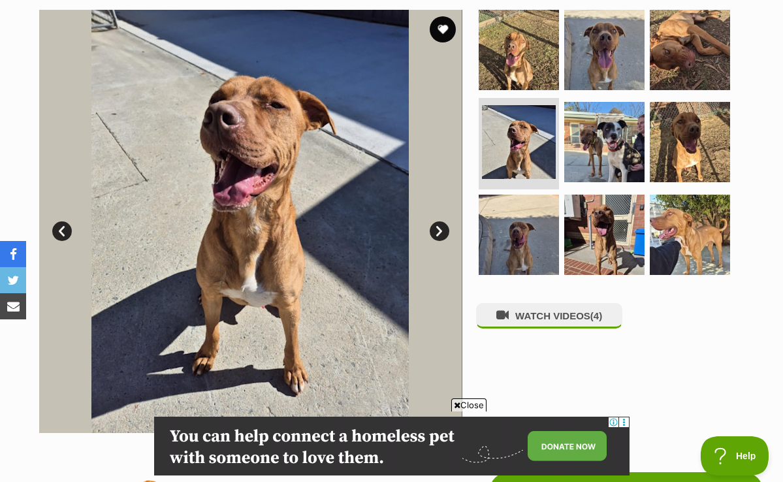
click at [436, 229] on link "Next" at bounding box center [440, 231] width 20 height 20
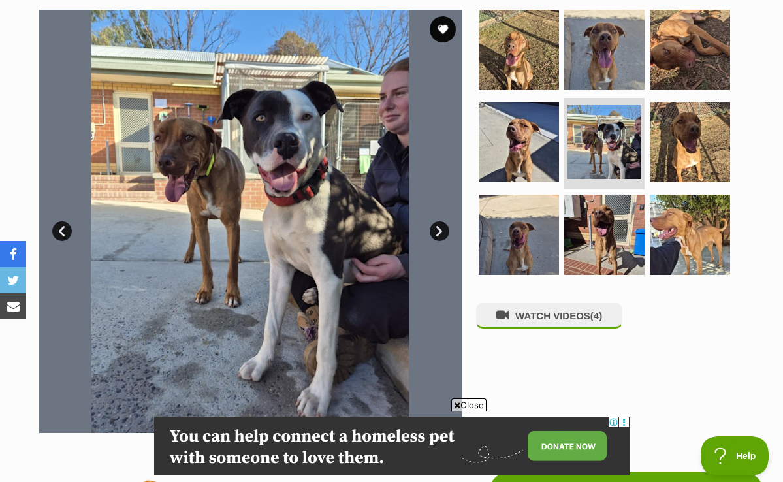
click at [436, 229] on link "Next" at bounding box center [440, 231] width 20 height 20
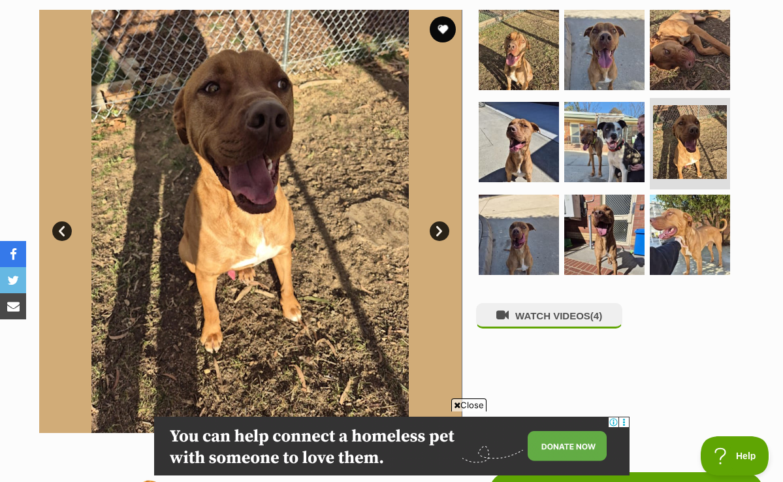
click at [436, 229] on link "Next" at bounding box center [440, 231] width 20 height 20
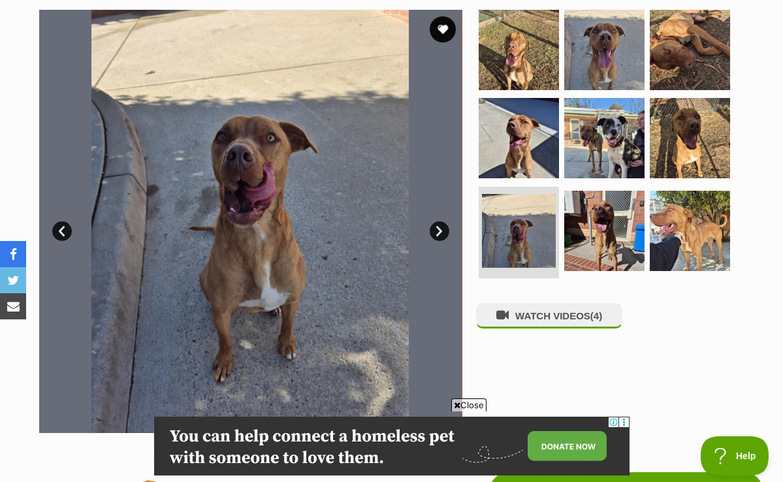
click at [436, 229] on link "Next" at bounding box center [440, 231] width 20 height 20
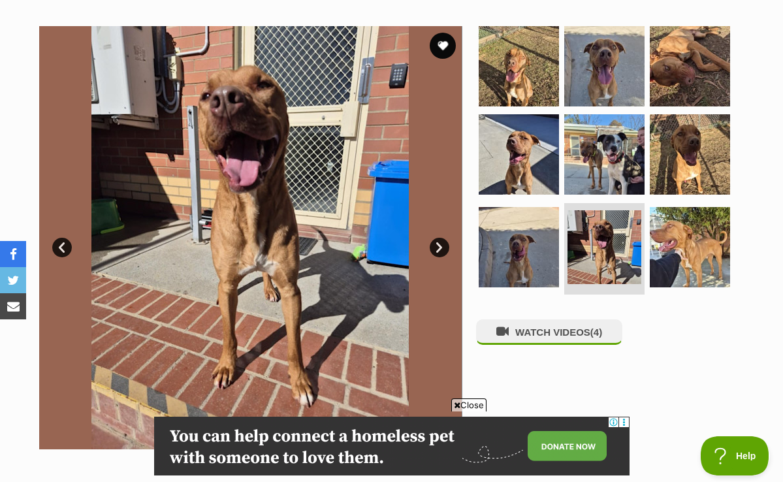
scroll to position [239, 0]
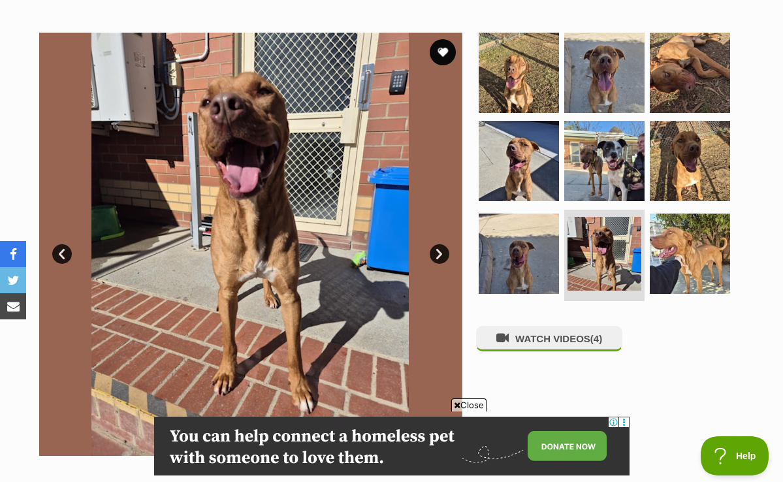
click at [435, 255] on link "Next" at bounding box center [440, 254] width 20 height 20
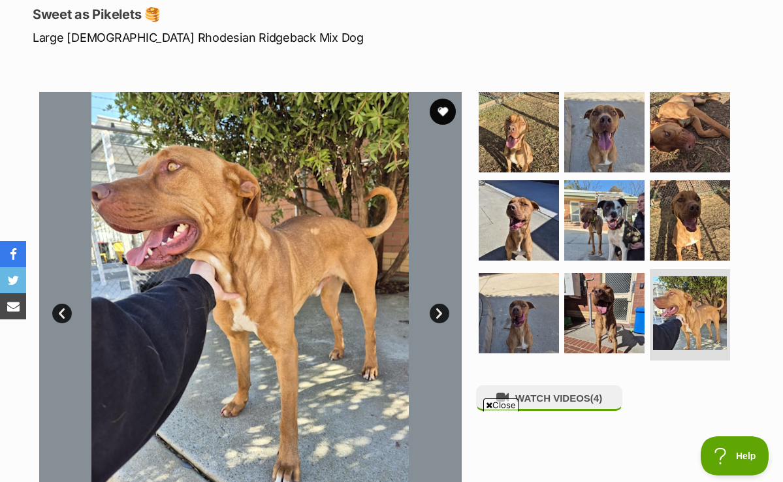
scroll to position [199, 0]
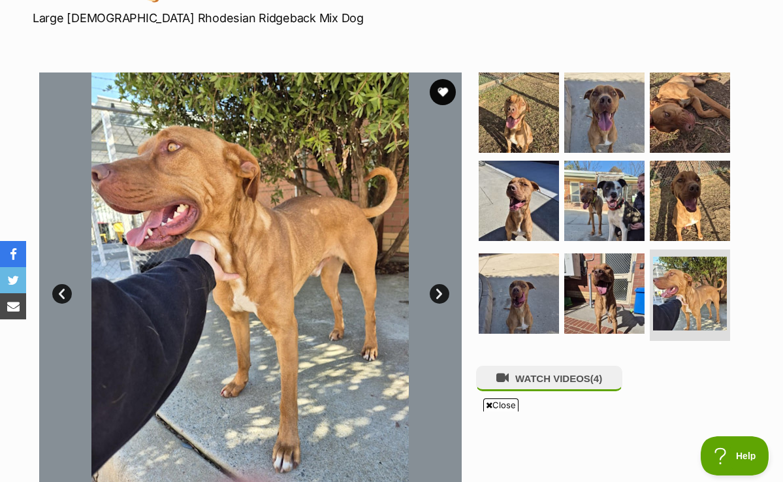
click at [438, 291] on link "Next" at bounding box center [440, 294] width 20 height 20
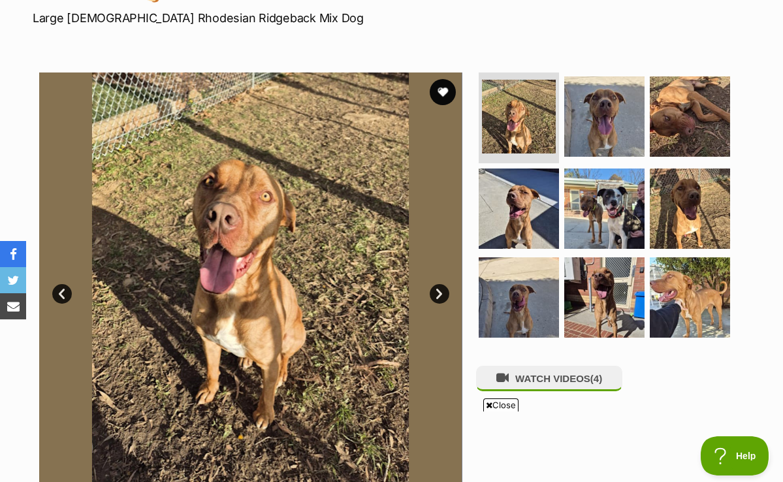
click at [438, 291] on link "Next" at bounding box center [440, 294] width 20 height 20
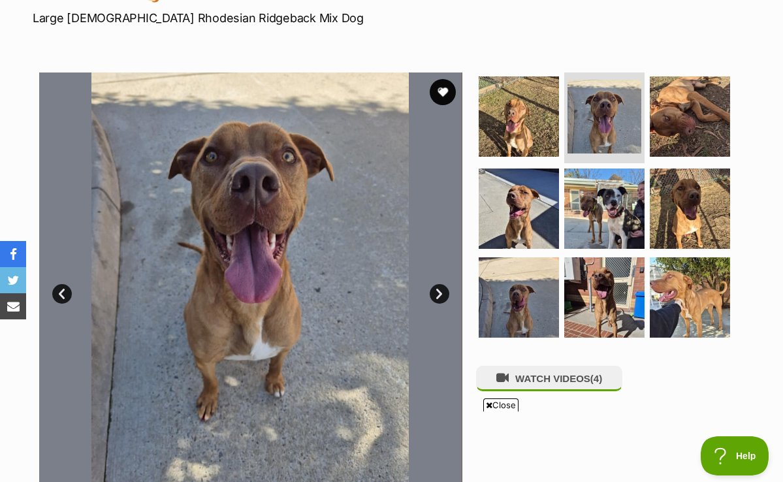
click at [438, 291] on link "Next" at bounding box center [440, 294] width 20 height 20
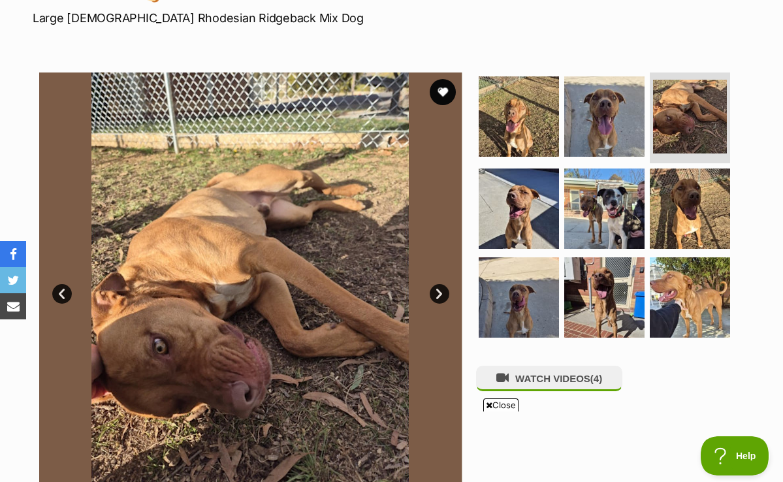
click at [438, 291] on link "Next" at bounding box center [440, 294] width 20 height 20
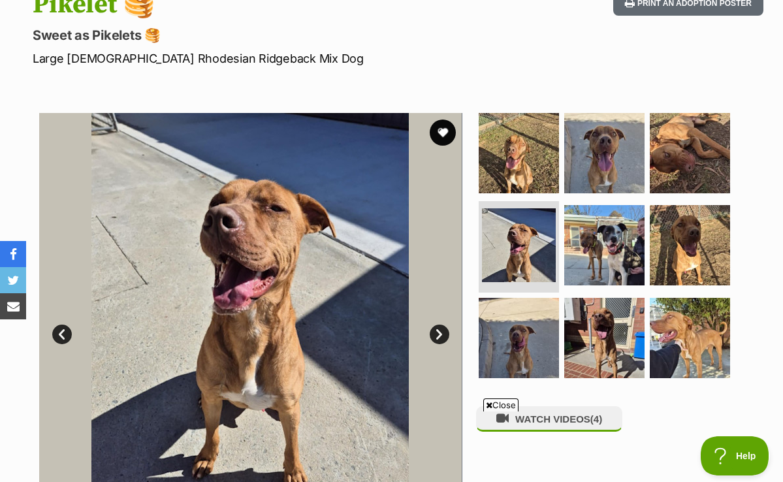
scroll to position [157, 0]
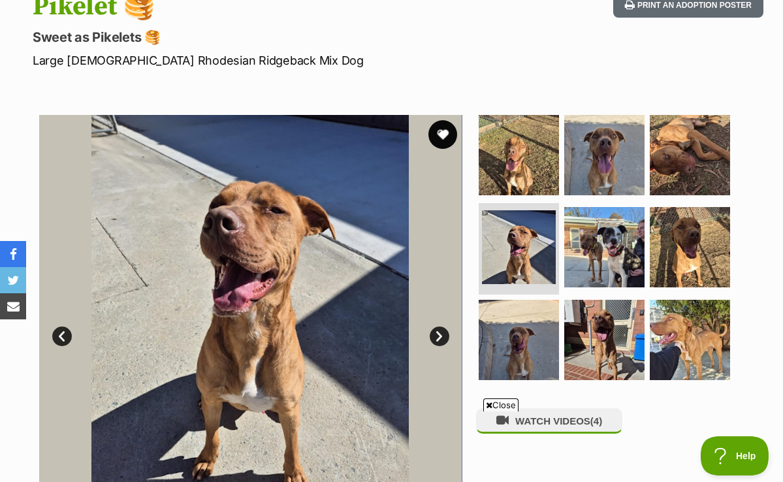
click at [439, 134] on button "favourite" at bounding box center [443, 134] width 29 height 29
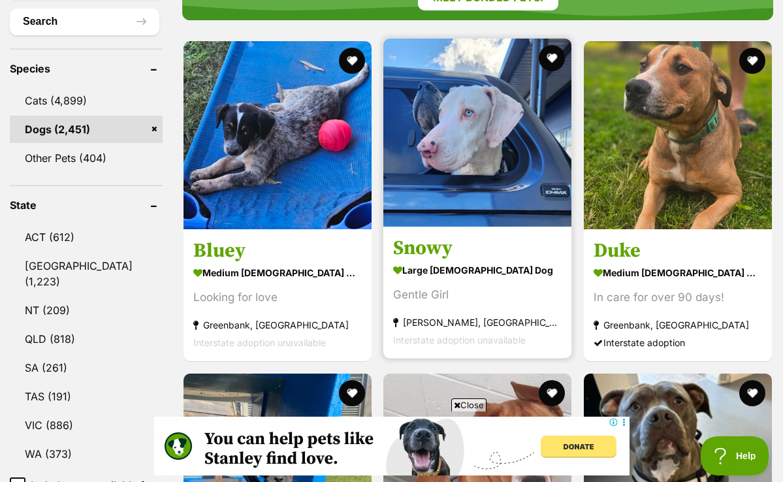
click at [450, 132] on img at bounding box center [477, 133] width 188 height 188
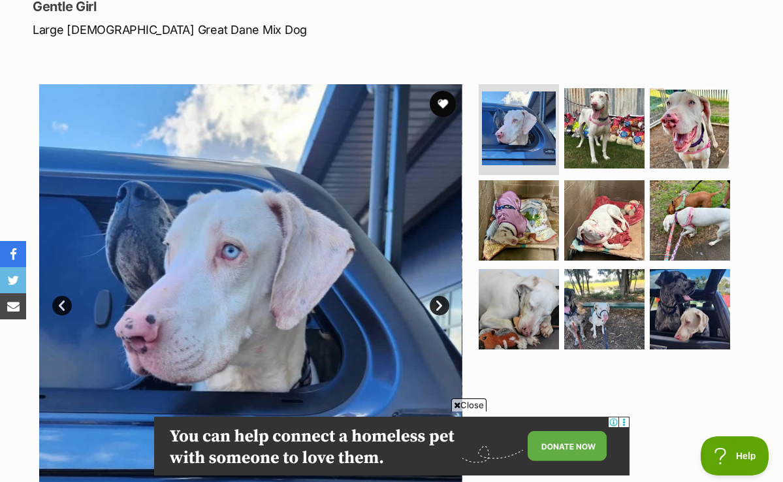
click at [436, 306] on link "Next" at bounding box center [440, 306] width 20 height 20
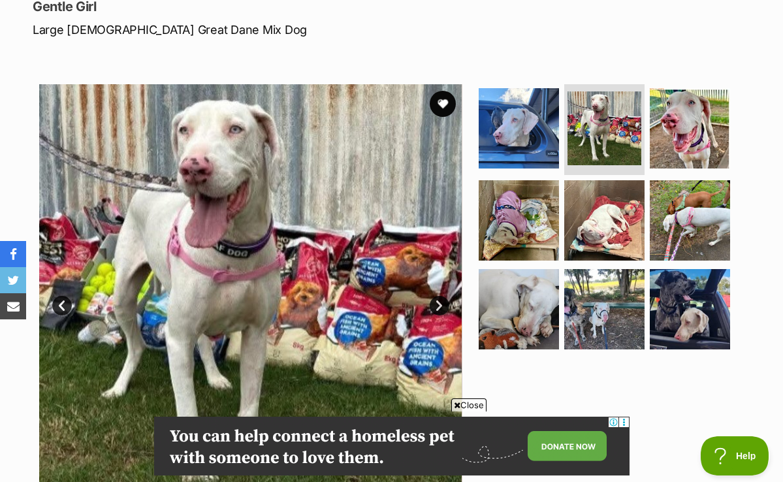
click at [436, 306] on link "Next" at bounding box center [440, 306] width 20 height 20
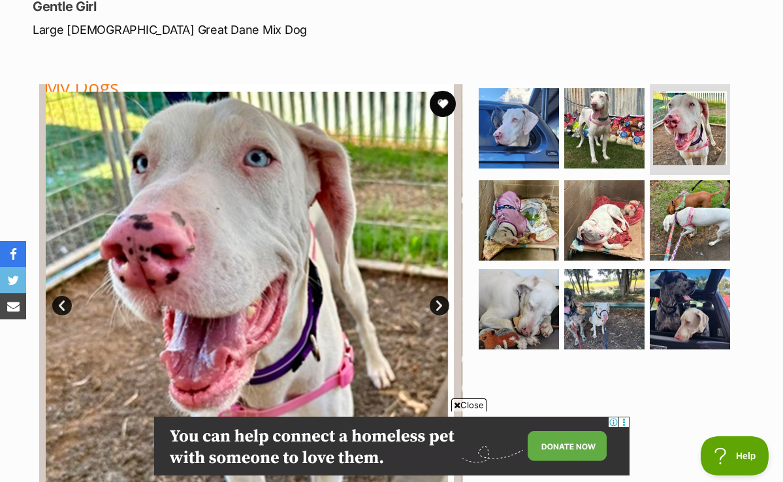
click at [436, 306] on link "Next" at bounding box center [440, 306] width 20 height 20
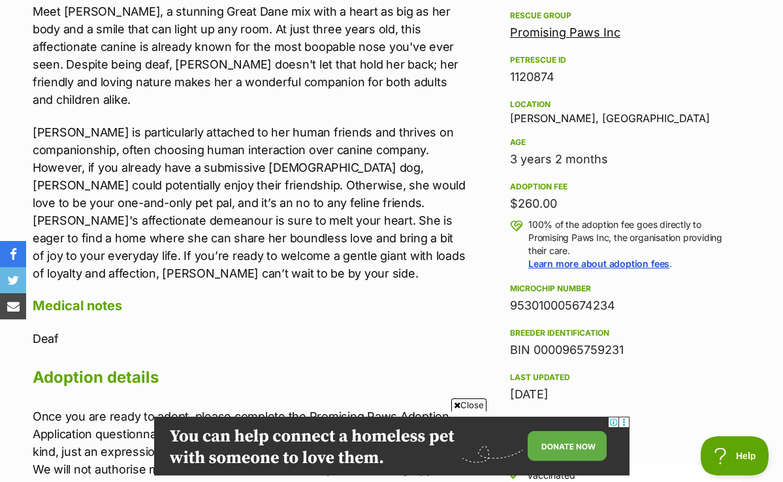
scroll to position [781, 0]
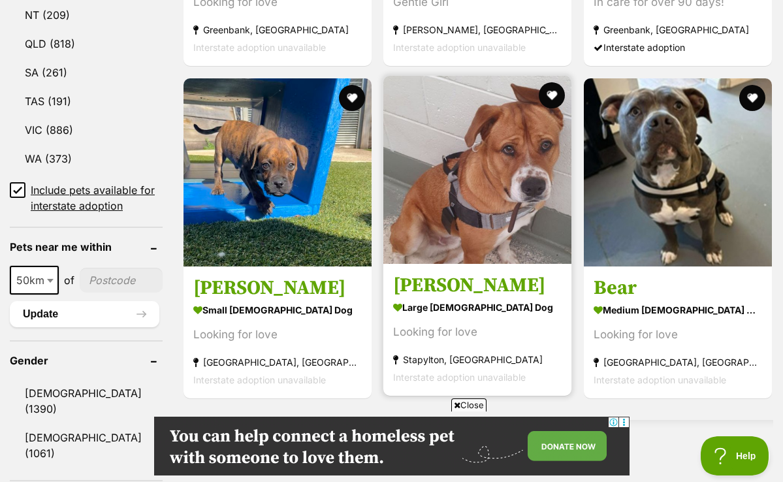
click at [497, 149] on img at bounding box center [477, 170] width 188 height 188
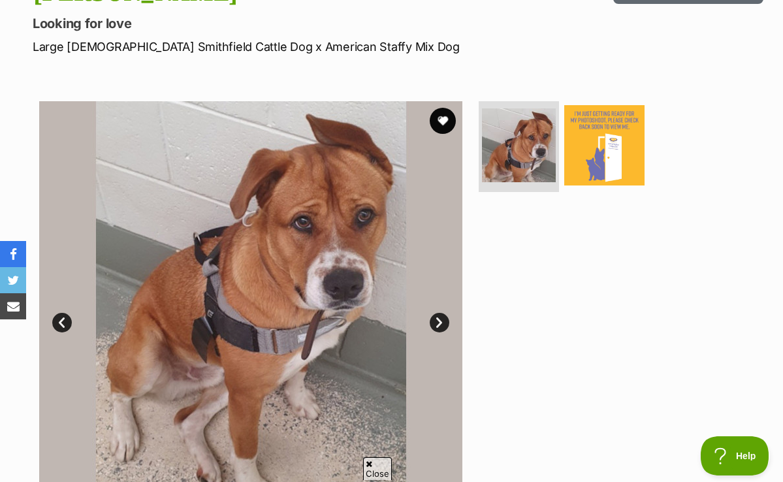
click at [442, 320] on link "Next" at bounding box center [440, 323] width 20 height 20
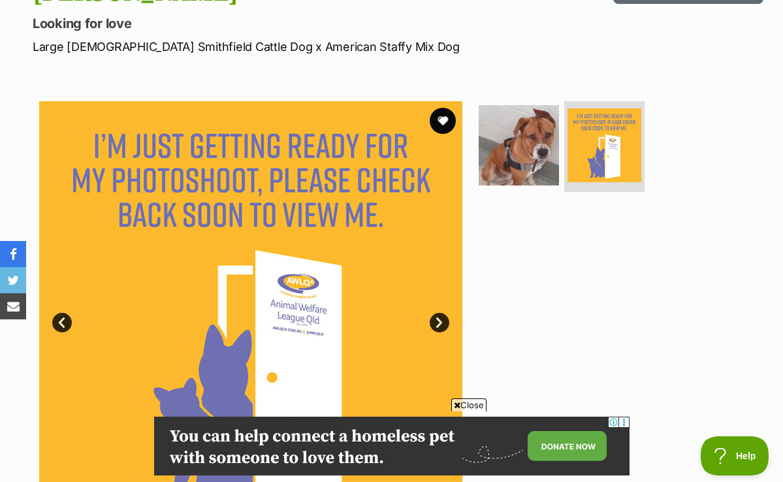
click at [62, 326] on link "Prev" at bounding box center [62, 323] width 20 height 20
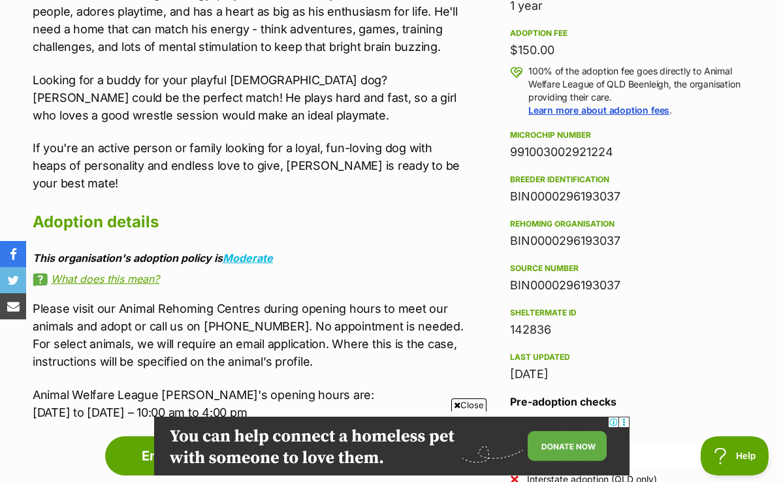
scroll to position [931, 0]
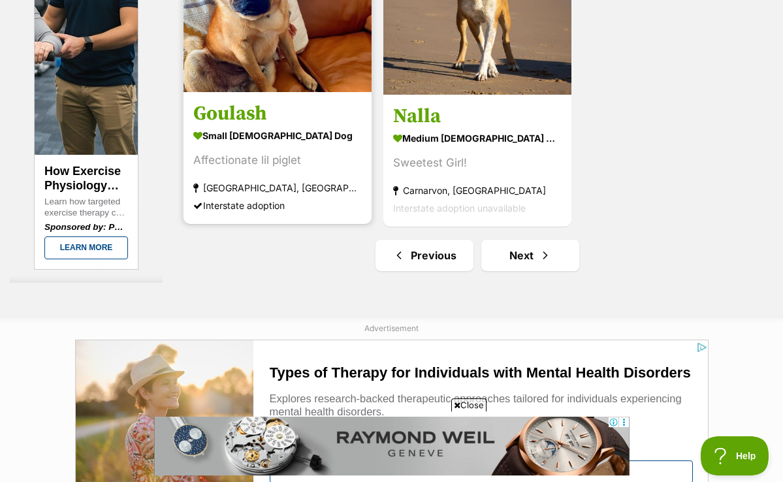
scroll to position [3047, 0]
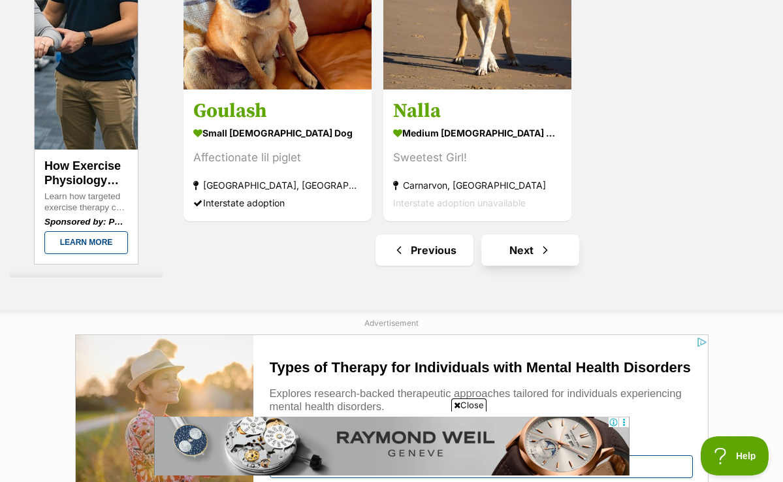
click at [500, 266] on link "Next" at bounding box center [530, 250] width 98 height 31
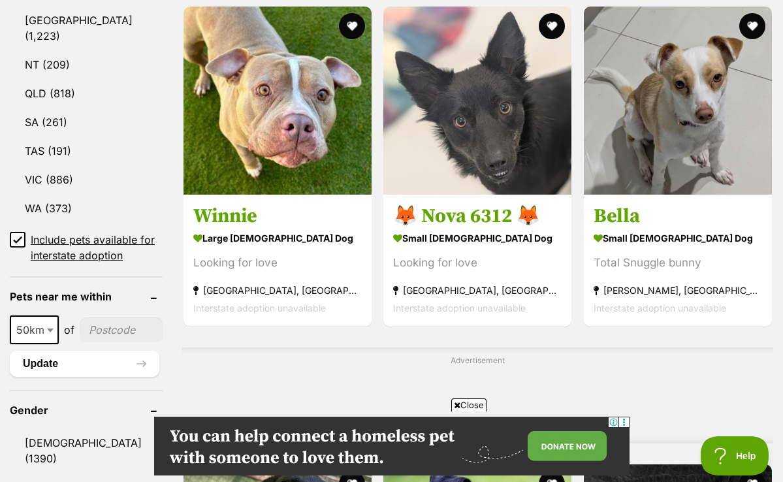
scroll to position [787, 0]
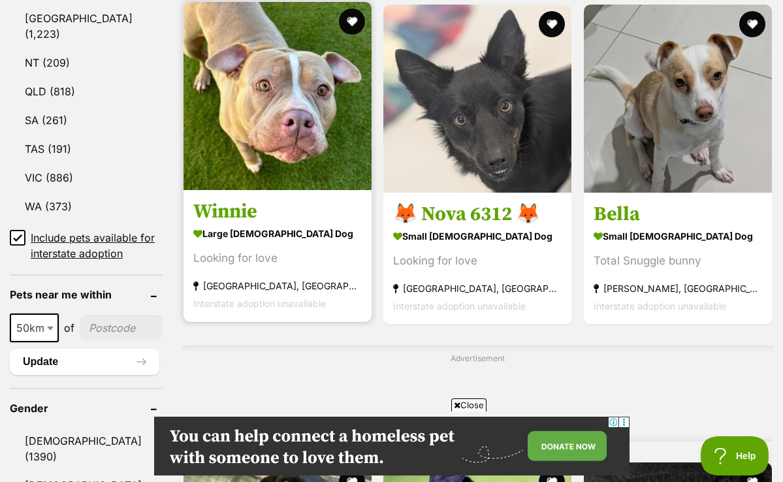
click at [263, 89] on img at bounding box center [278, 96] width 188 height 188
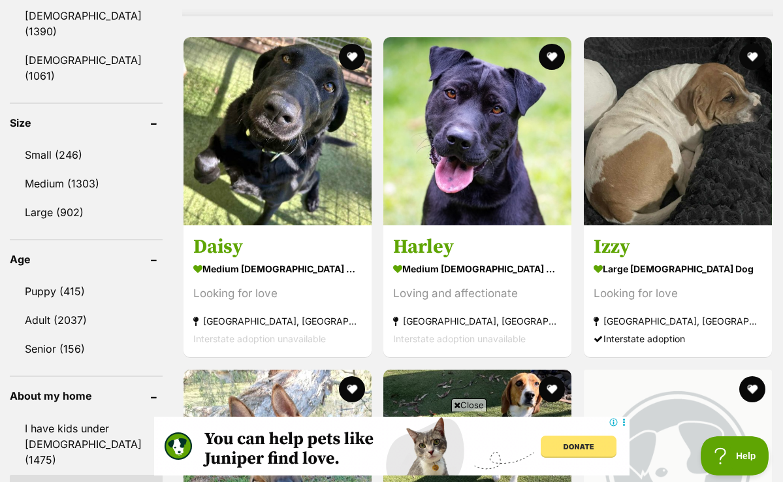
scroll to position [1171, 0]
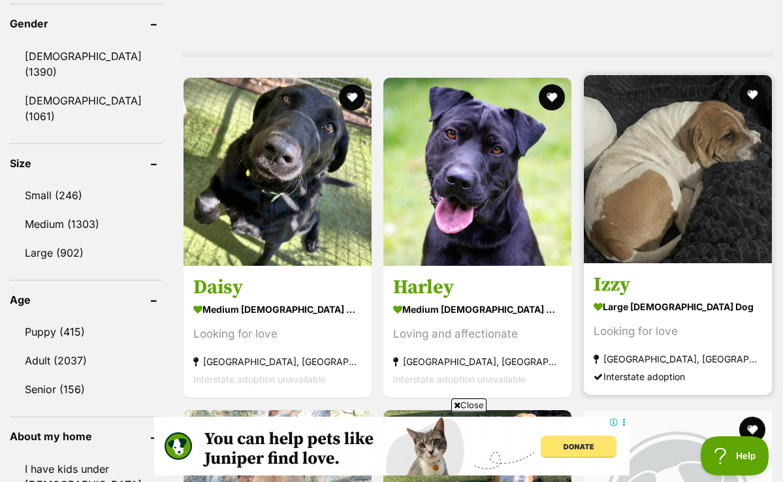
click at [675, 163] on img at bounding box center [678, 169] width 188 height 188
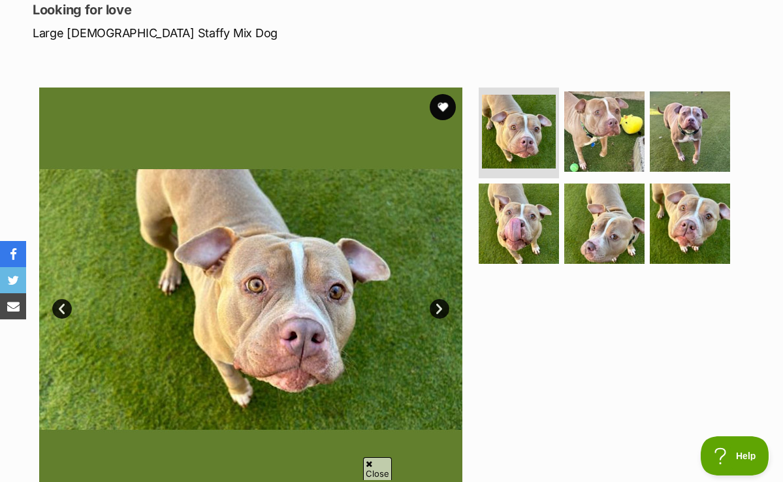
click at [438, 305] on link "Next" at bounding box center [440, 309] width 20 height 20
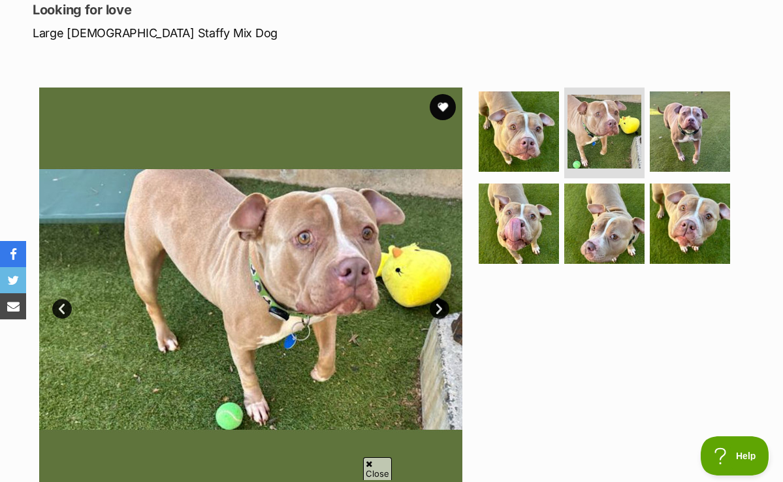
click at [438, 305] on link "Next" at bounding box center [440, 309] width 20 height 20
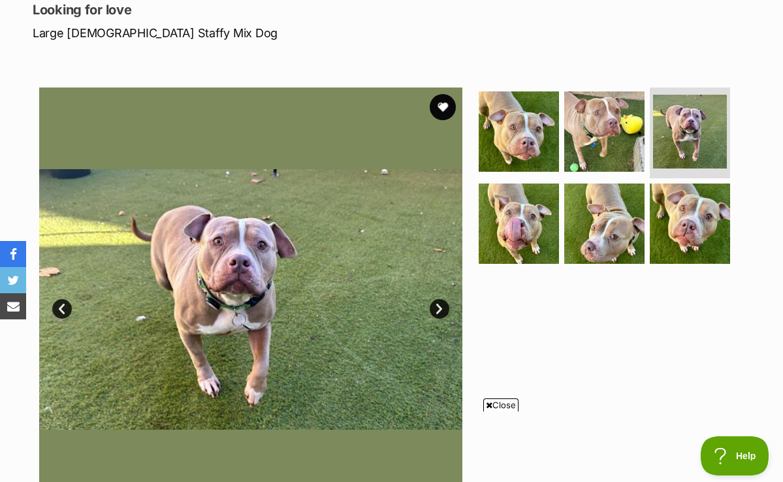
click at [438, 305] on link "Next" at bounding box center [440, 309] width 20 height 20
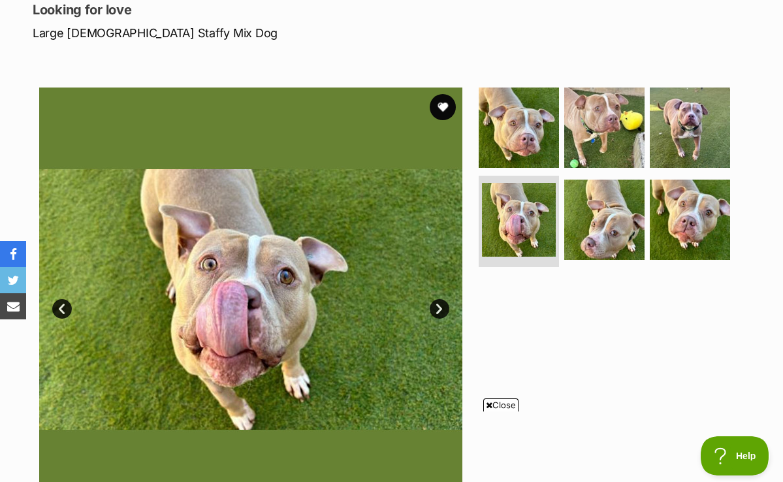
click at [438, 305] on link "Next" at bounding box center [440, 309] width 20 height 20
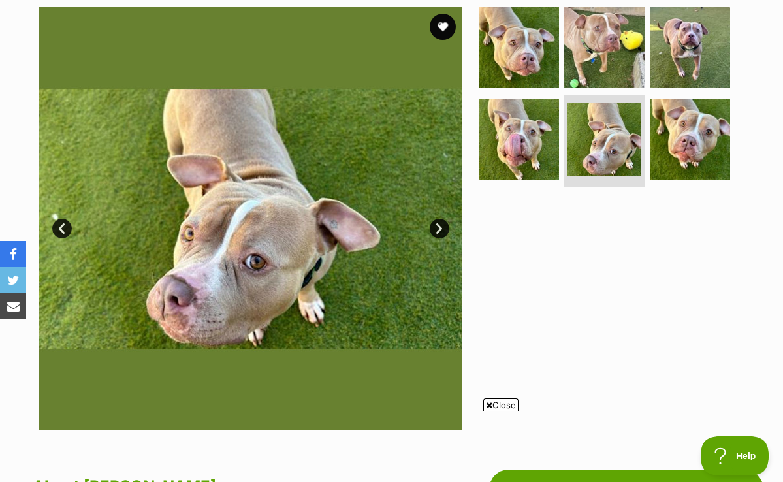
scroll to position [261, 0]
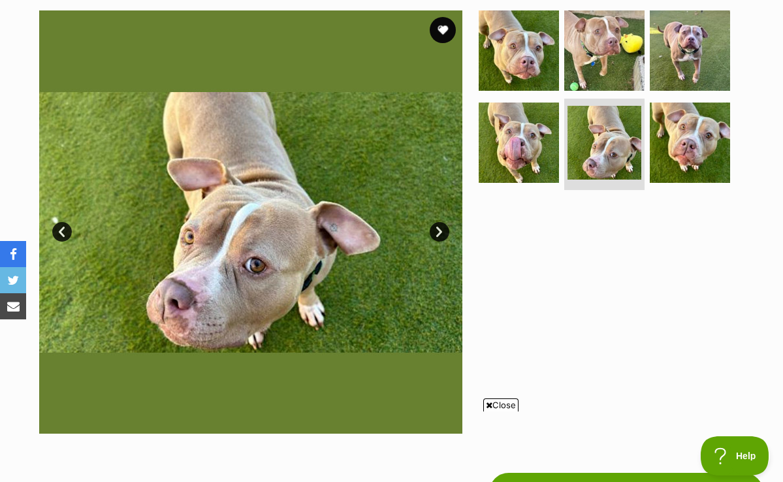
click at [440, 229] on link "Next" at bounding box center [440, 232] width 20 height 20
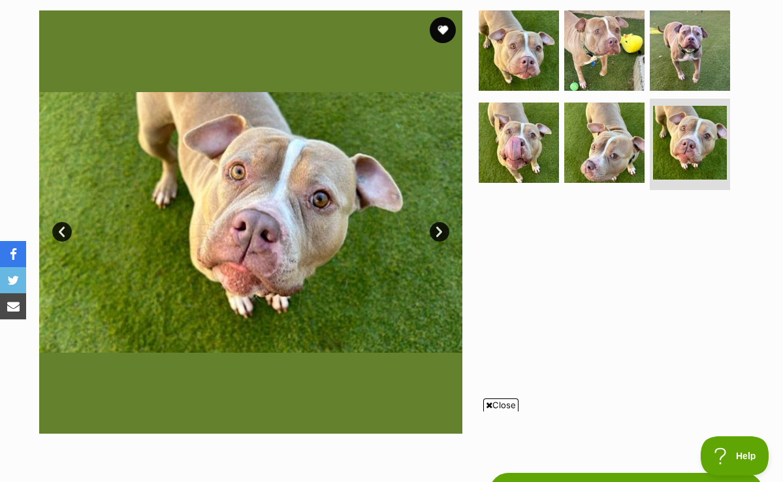
click at [440, 229] on link "Next" at bounding box center [440, 232] width 20 height 20
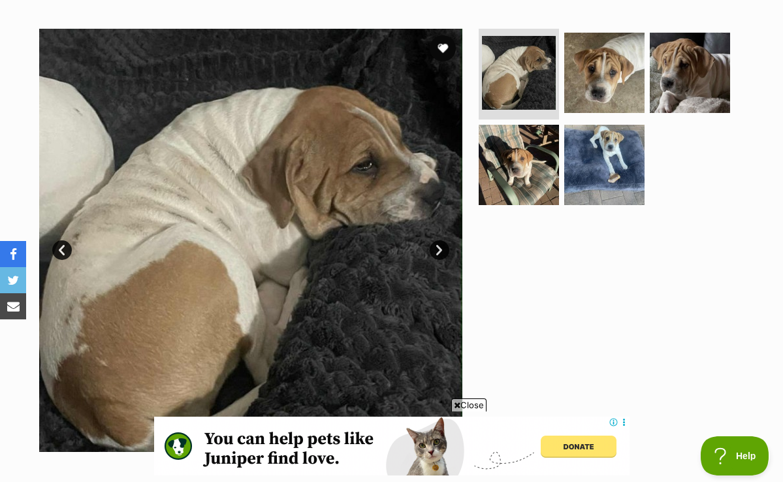
click at [439, 246] on link "Next" at bounding box center [440, 250] width 20 height 20
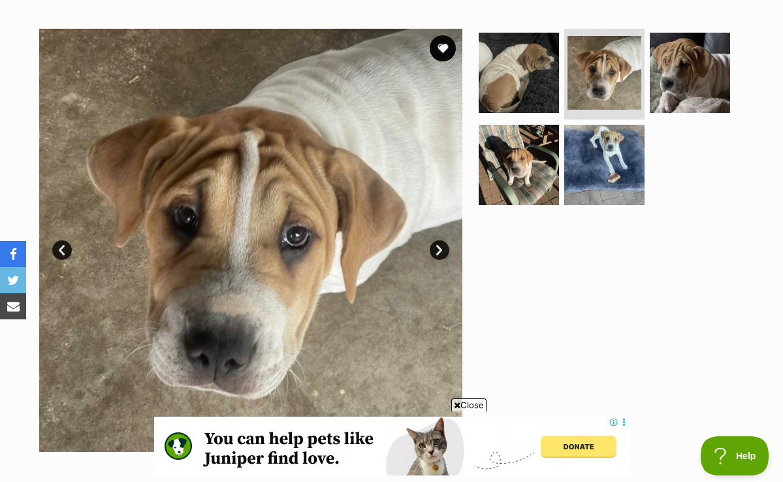
click at [439, 246] on link "Next" at bounding box center [440, 250] width 20 height 20
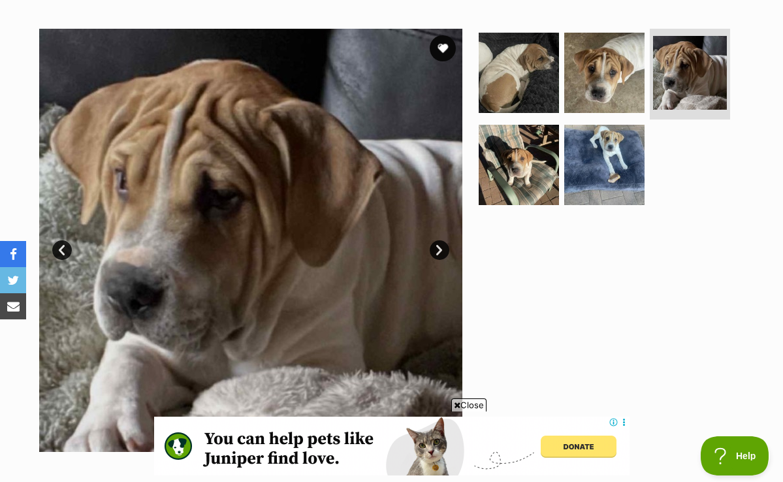
click at [439, 246] on link "Next" at bounding box center [440, 250] width 20 height 20
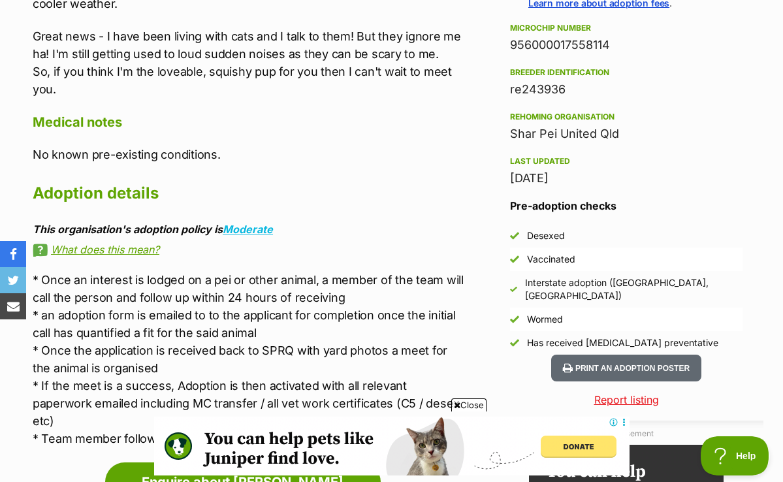
scroll to position [1028, 0]
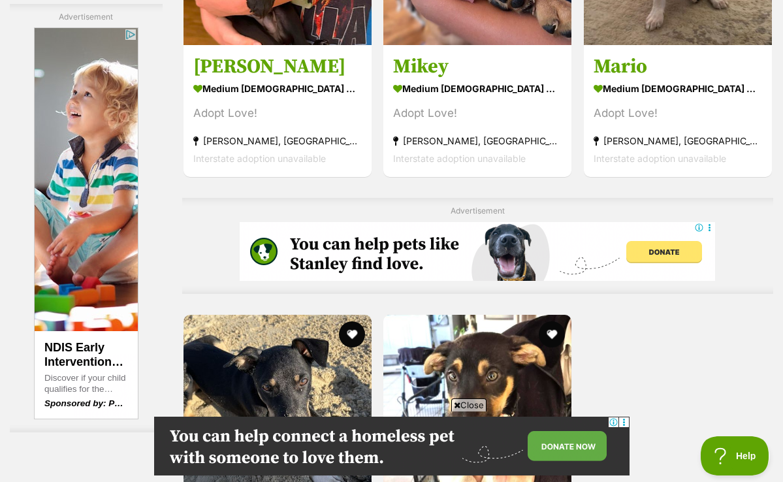
scroll to position [2520, 0]
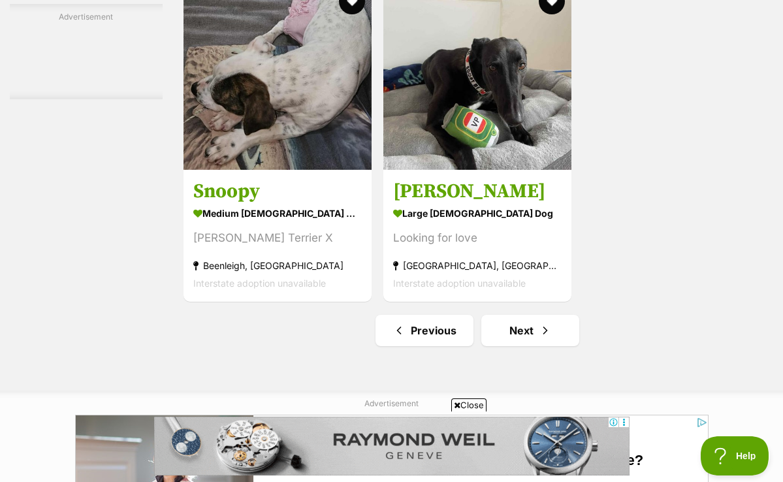
scroll to position [2846, 0]
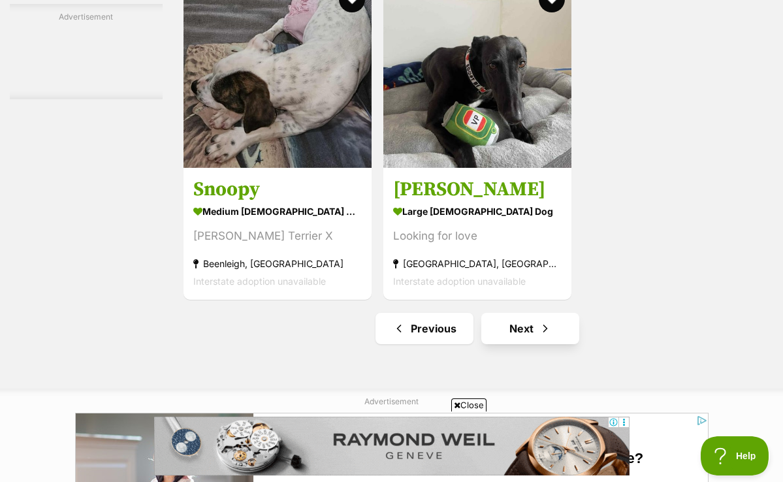
click at [519, 344] on link "Next" at bounding box center [530, 328] width 98 height 31
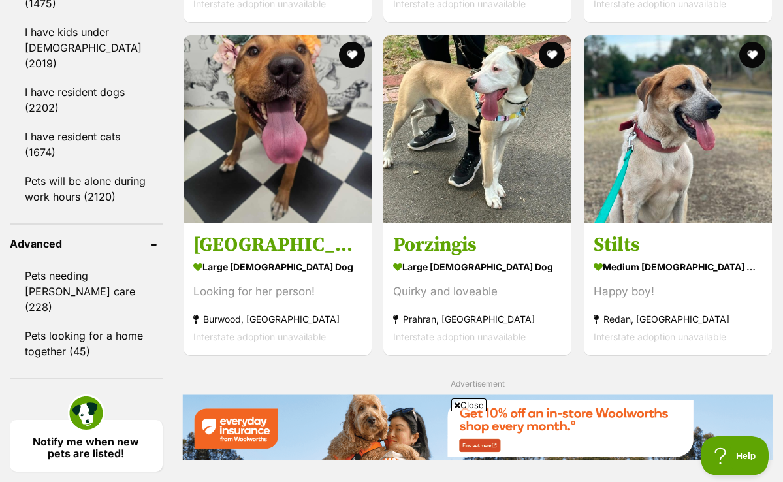
scroll to position [1669, 0]
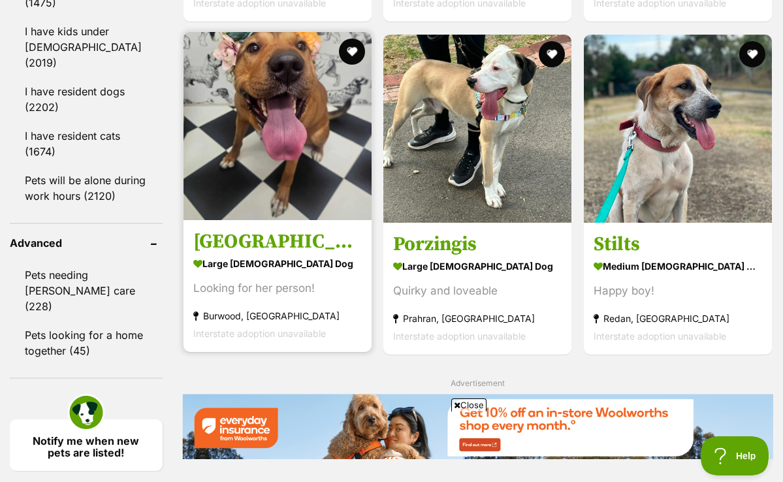
click at [219, 101] on img at bounding box center [278, 126] width 188 height 188
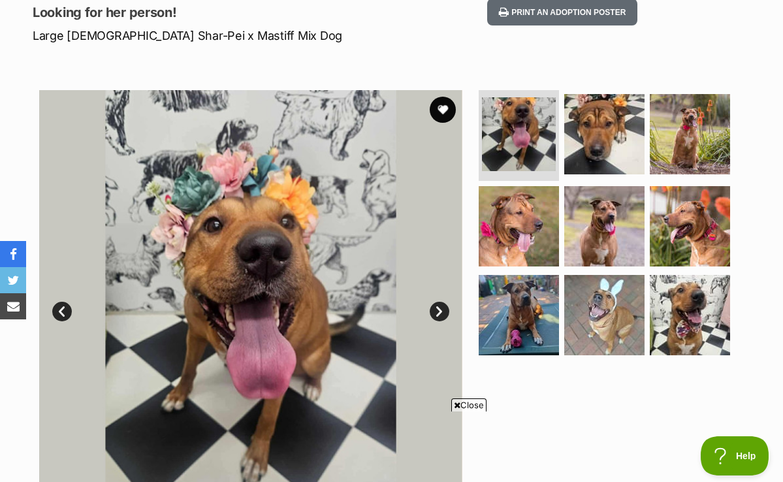
click at [444, 304] on link "Next" at bounding box center [440, 312] width 20 height 20
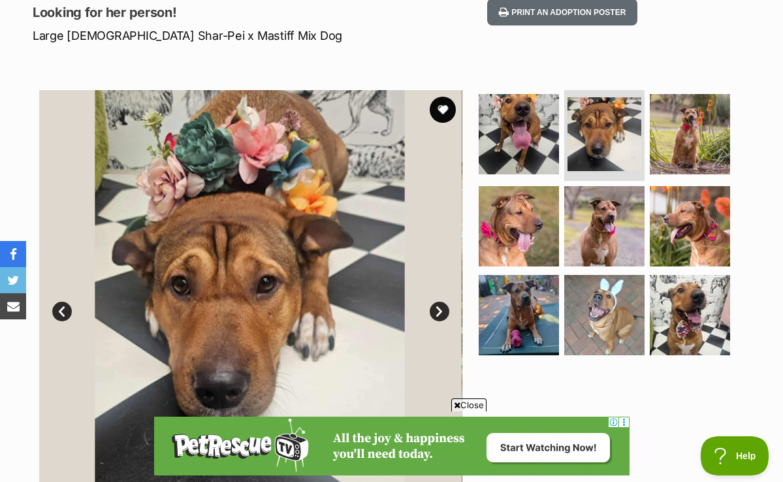
click at [444, 305] on link "Next" at bounding box center [440, 312] width 20 height 20
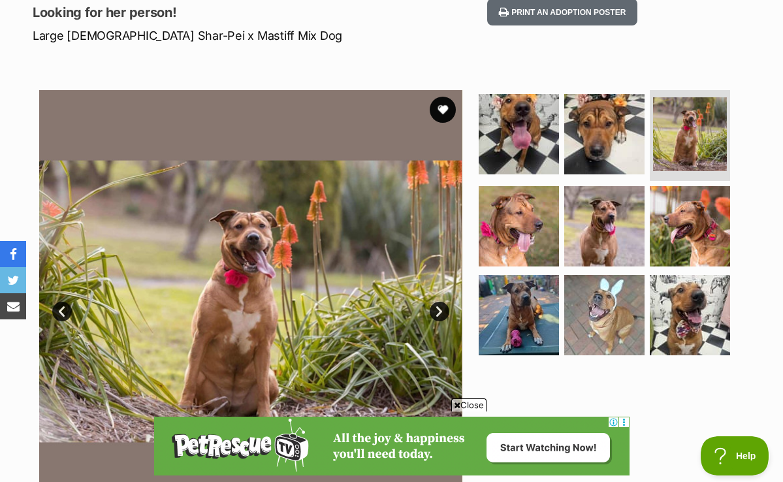
click at [444, 305] on link "Next" at bounding box center [440, 312] width 20 height 20
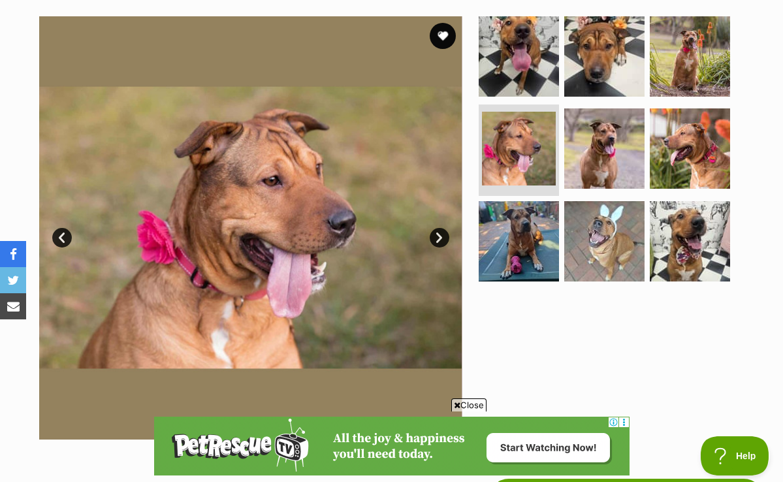
scroll to position [229, 0]
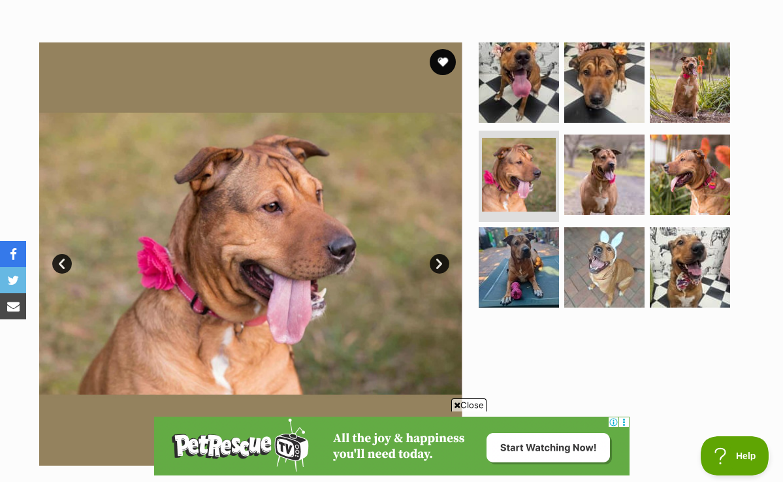
click at [438, 259] on link "Next" at bounding box center [440, 264] width 20 height 20
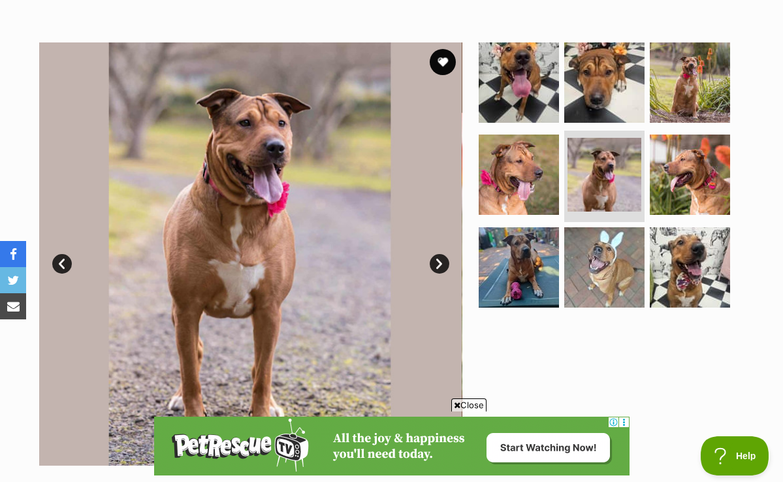
click at [438, 259] on link "Next" at bounding box center [440, 264] width 20 height 20
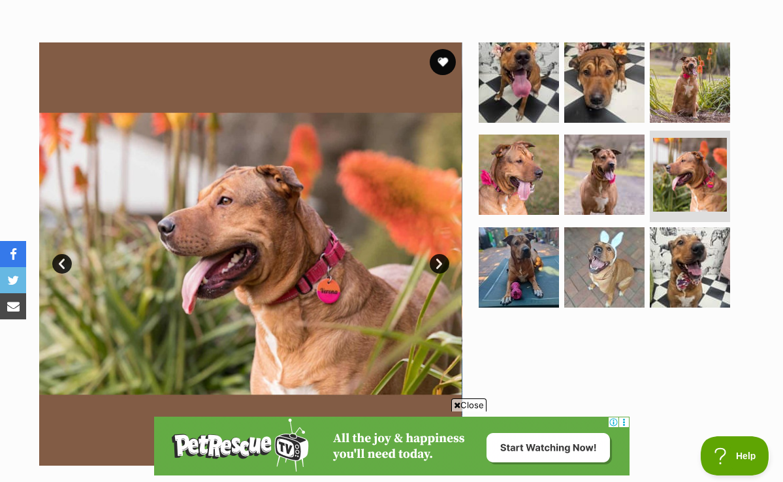
click at [438, 259] on link "Next" at bounding box center [440, 264] width 20 height 20
